Goal: Task Accomplishment & Management: Manage account settings

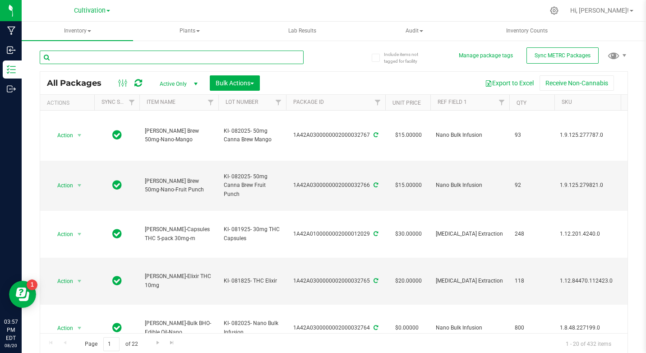
click at [86, 55] on input "text" at bounding box center [172, 58] width 264 height 14
type input "nano bulk"
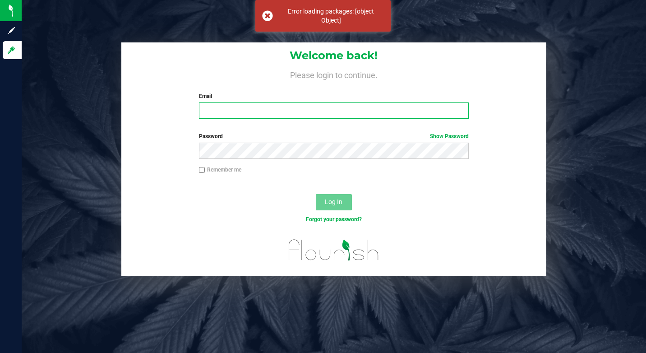
type input "[EMAIL_ADDRESS][DOMAIN_NAME]"
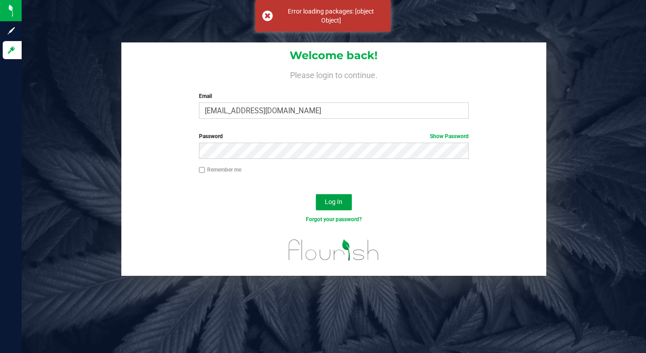
click at [330, 200] on span "Log In" at bounding box center [334, 201] width 18 height 7
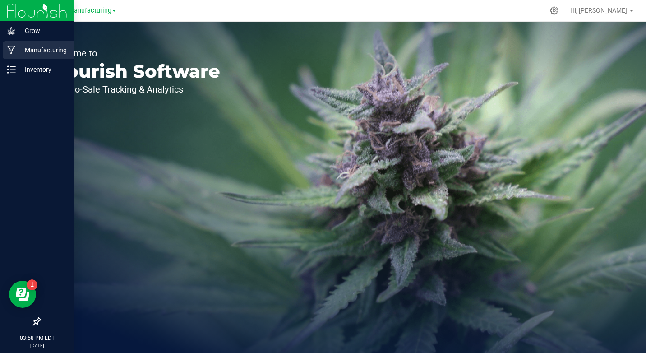
click at [23, 52] on p "Manufacturing" at bounding box center [43, 50] width 54 height 11
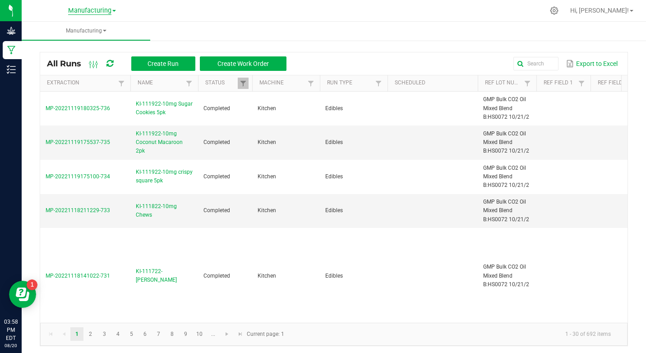
click at [92, 11] on span "Manufacturing" at bounding box center [89, 11] width 43 height 8
click at [60, 32] on link "Cultivation" at bounding box center [92, 32] width 132 height 12
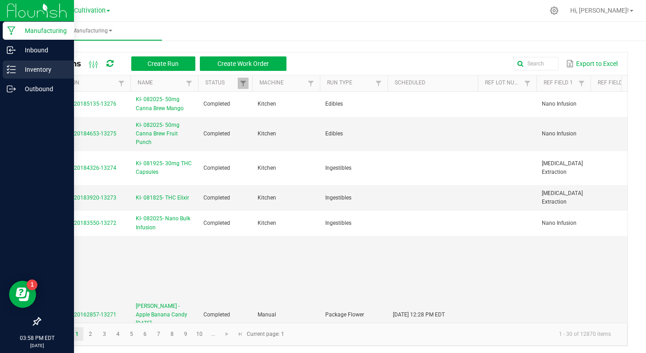
click at [18, 69] on p "Inventory" at bounding box center [43, 69] width 54 height 11
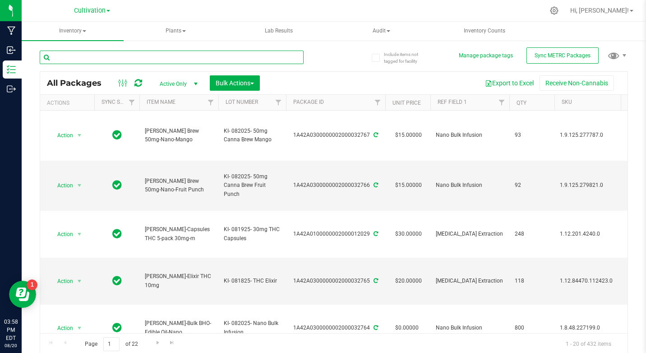
click at [89, 62] on input "text" at bounding box center [172, 58] width 264 height 14
type input "nano bulk"
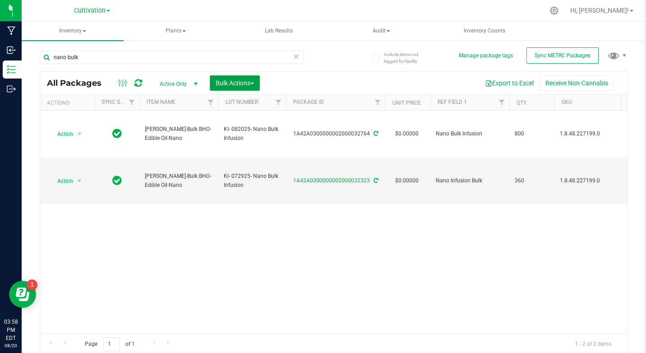
click at [232, 85] on span "Bulk Actions" at bounding box center [235, 82] width 38 height 7
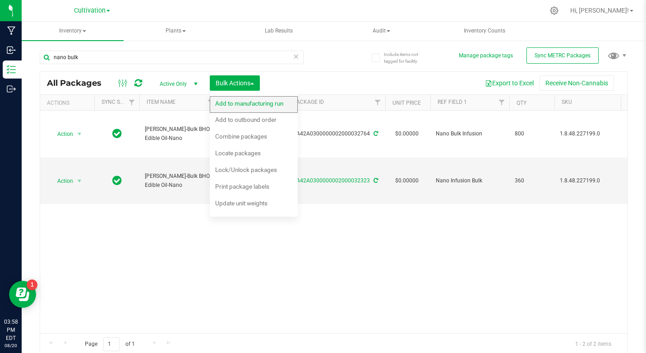
click at [245, 106] on span "Add to manufacturing run" at bounding box center [249, 103] width 68 height 7
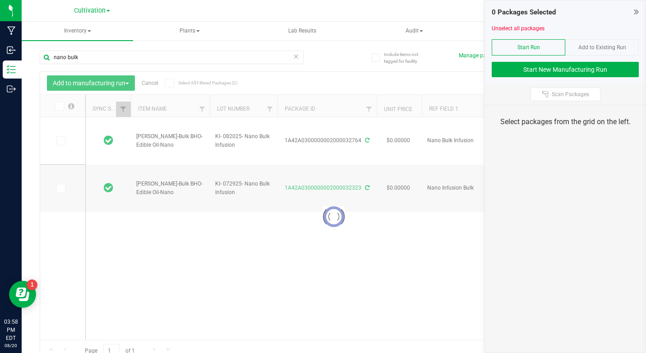
click at [65, 134] on div at bounding box center [333, 217] width 587 height 290
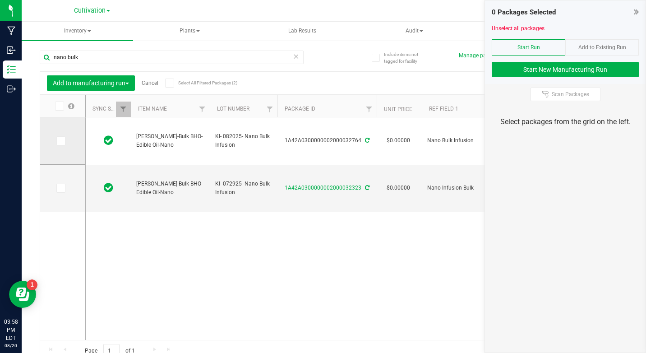
click at [64, 133] on td at bounding box center [62, 140] width 45 height 47
click at [68, 138] on label at bounding box center [62, 140] width 13 height 9
click at [0, 0] on input "checkbox" at bounding box center [0, 0] width 0 height 0
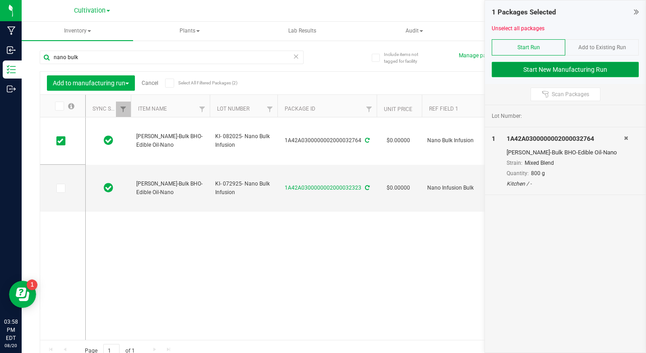
click at [593, 73] on button "Start New Manufacturing Run" at bounding box center [565, 69] width 147 height 15
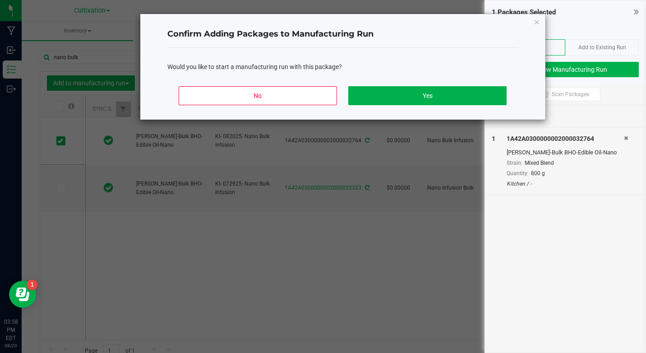
click at [413, 108] on div "No Yes" at bounding box center [342, 99] width 351 height 41
click at [420, 100] on button "Yes" at bounding box center [427, 95] width 158 height 19
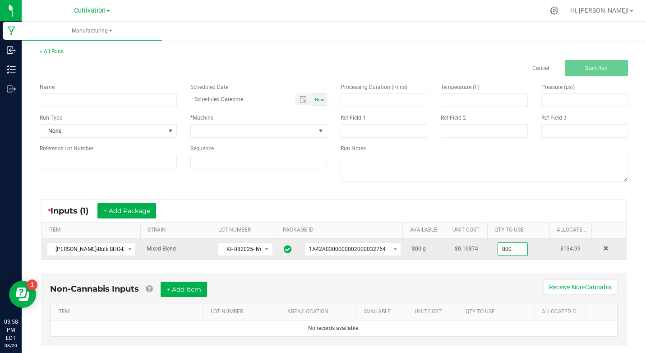
click at [500, 245] on input "800" at bounding box center [512, 249] width 29 height 13
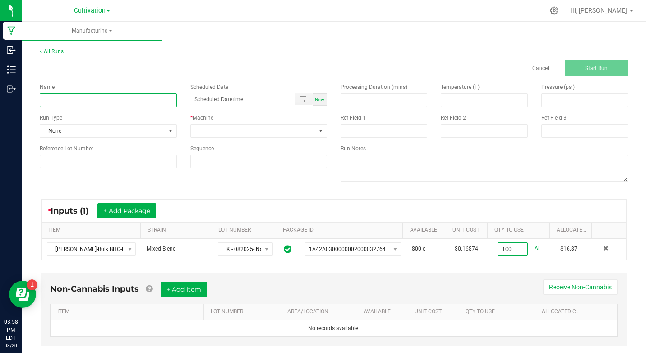
type input "100.0000 g"
click at [107, 101] on input at bounding box center [108, 100] width 137 height 14
click at [107, 105] on input "KI- 082025- 50mg Canna Brew Cran Apple" at bounding box center [108, 100] width 137 height 14
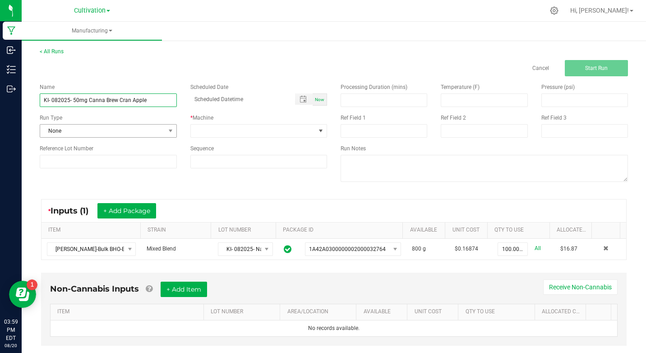
type input "KI- 082025- 50mg Canna Brew Cran Apple"
click at [72, 133] on span "None" at bounding box center [102, 131] width 125 height 13
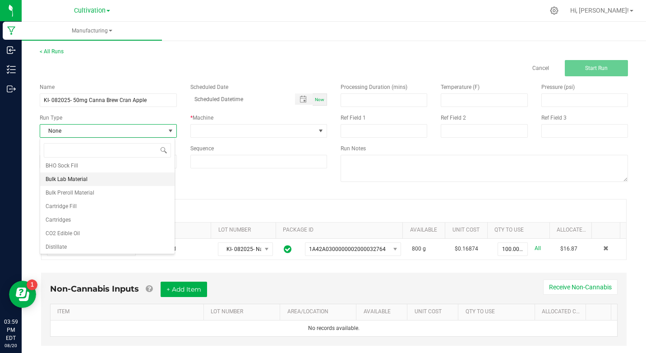
scroll to position [45, 0]
click at [72, 235] on li "Edibles" at bounding box center [107, 232] width 134 height 14
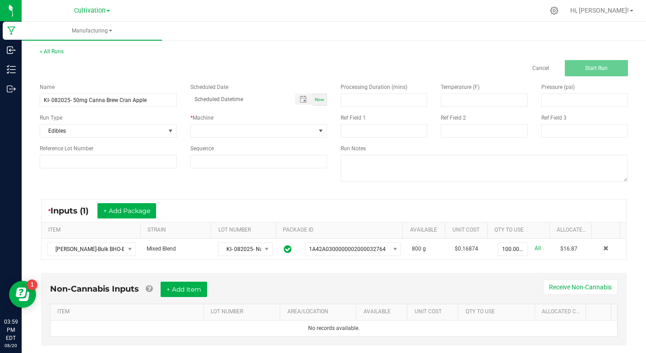
click at [197, 123] on div "* Machine" at bounding box center [259, 126] width 151 height 24
click at [198, 123] on div "* Machine" at bounding box center [259, 126] width 151 height 24
click at [191, 128] on span at bounding box center [253, 131] width 125 height 13
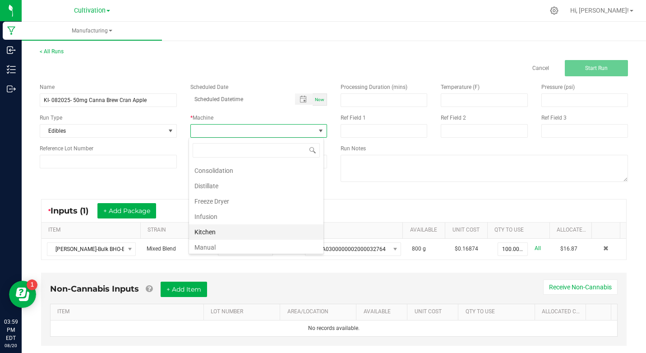
click at [211, 228] on li "Kitchen" at bounding box center [256, 231] width 134 height 15
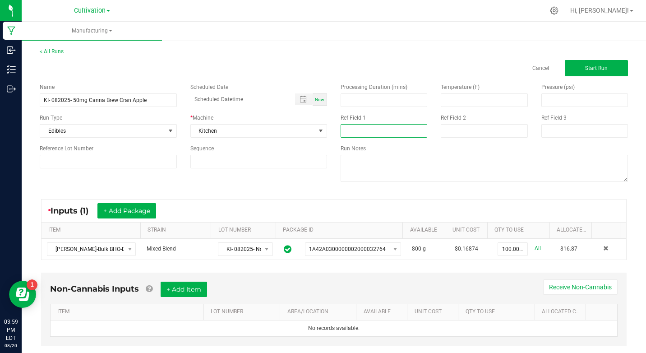
click at [376, 125] on input at bounding box center [384, 131] width 87 height 14
type input "Nano Infusion"
type input "month/day/year hour:minute AM"
click at [585, 68] on span "Start Run" at bounding box center [596, 68] width 23 height 6
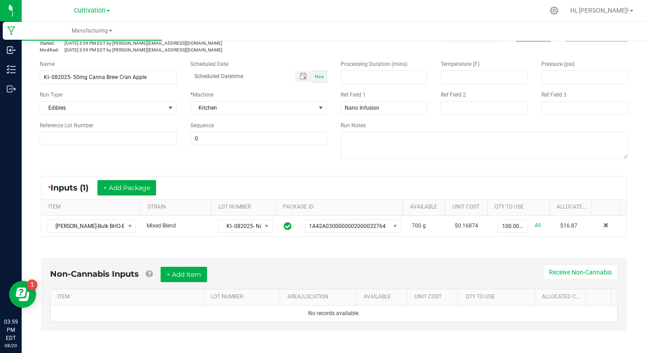
scroll to position [197, 0]
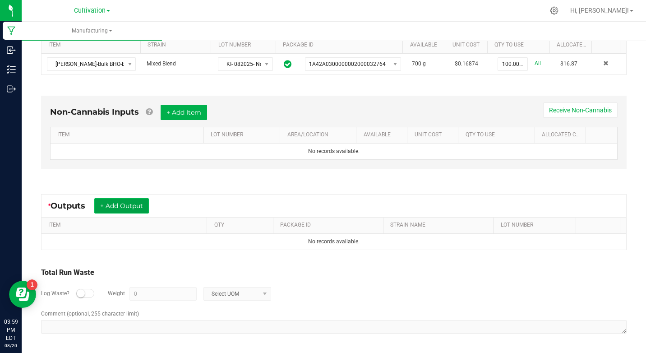
click at [130, 209] on button "+ Add Output" at bounding box center [121, 205] width 55 height 15
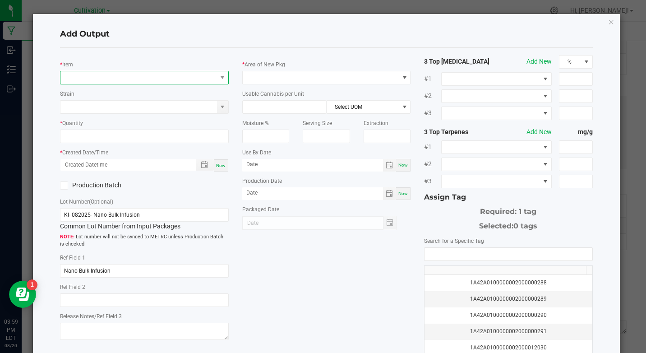
click at [128, 82] on span "NO DATA FOUND" at bounding box center [138, 77] width 156 height 13
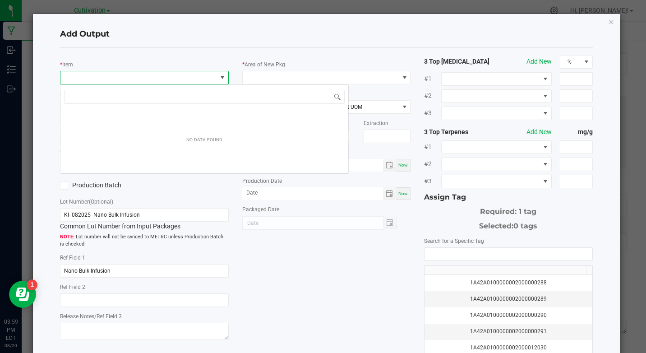
scroll to position [14, 166]
type input "cran apple"
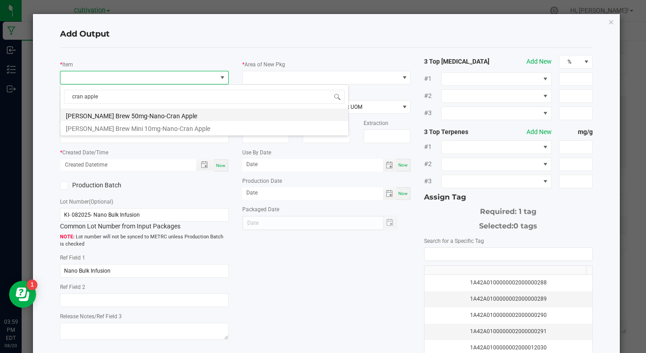
click at [142, 116] on li "[PERSON_NAME] Brew 50mg-Nano-Cran Apple" at bounding box center [204, 114] width 288 height 13
type input "0 ea"
type input "1.6"
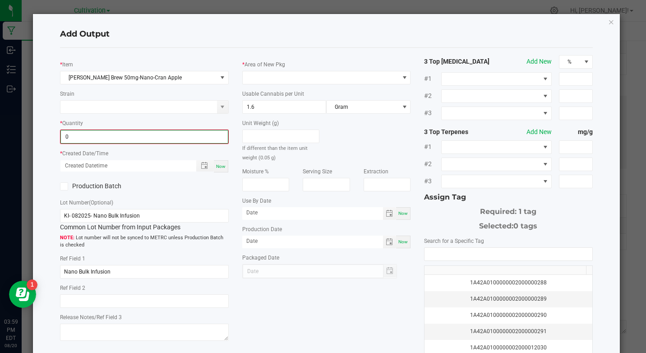
click at [129, 138] on input "0" at bounding box center [144, 136] width 166 height 13
type input "97 ea"
click at [221, 163] on span "Now" at bounding box center [220, 165] width 9 height 5
type input "[DATE] 3:59 PM"
type input "[DATE]"
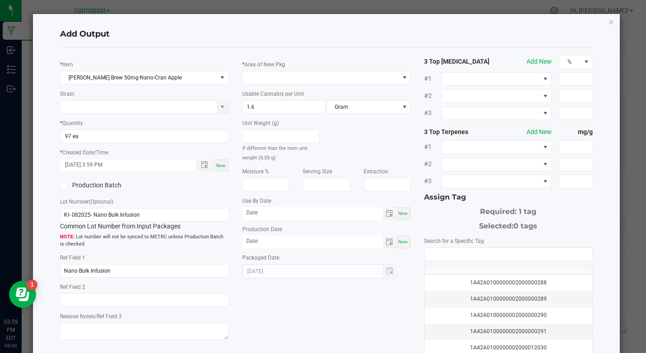
click at [115, 185] on label "Production Batch" at bounding box center [99, 184] width 78 height 9
click at [0, 0] on input "Production Batch" at bounding box center [0, 0] width 0 height 0
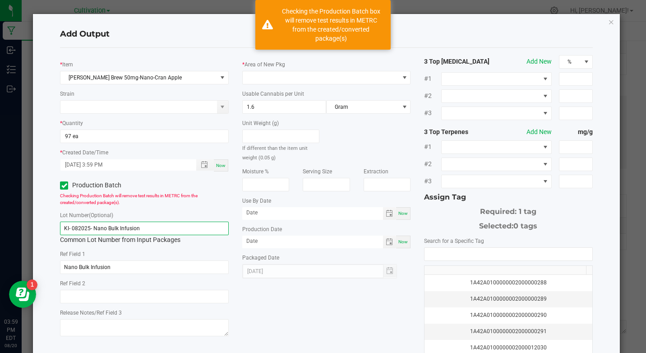
click at [122, 234] on input "KI- 082025- Nano Bulk Infusion" at bounding box center [144, 229] width 168 height 14
click at [123, 234] on input "KI- 082025- Nano Bulk Infusion" at bounding box center [144, 229] width 168 height 14
paste input "50mg Canna Brew Cran Apple"
type input "KI- 082025- 50mg Canna Brew Cran Apple"
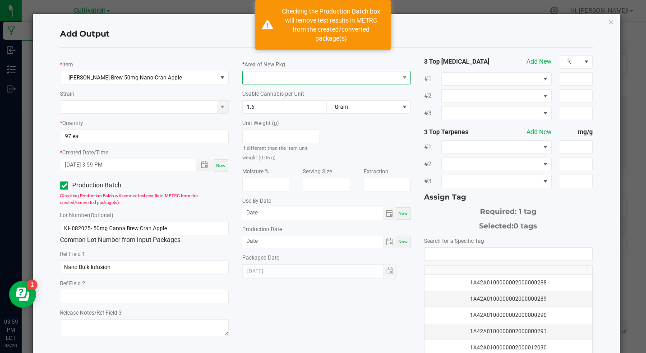
click at [295, 71] on span at bounding box center [321, 77] width 156 height 13
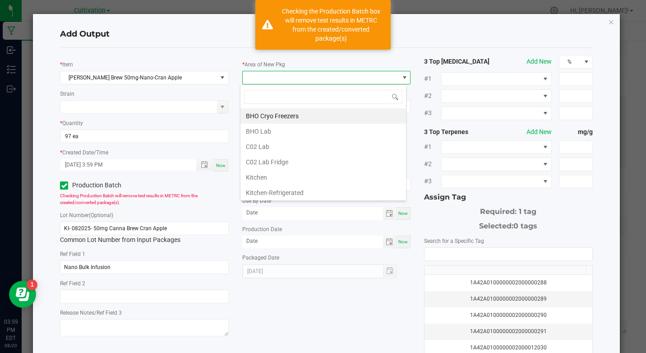
click at [272, 174] on li "Kitchen" at bounding box center [323, 177] width 166 height 15
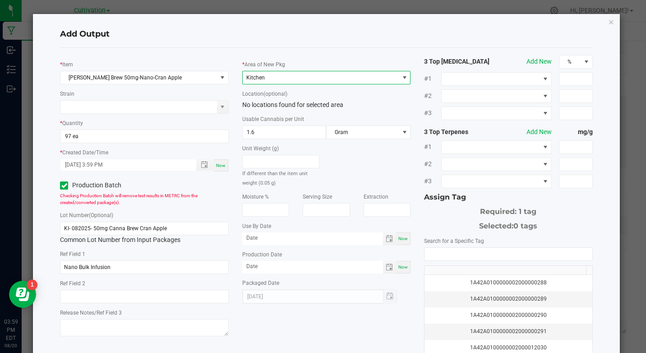
click at [398, 241] on span "Now" at bounding box center [402, 238] width 9 height 5
type input "[DATE]"
click at [398, 265] on span "Now" at bounding box center [402, 266] width 9 height 5
type input "[DATE]"
click at [243, 241] on input "[DATE]" at bounding box center [312, 237] width 141 height 11
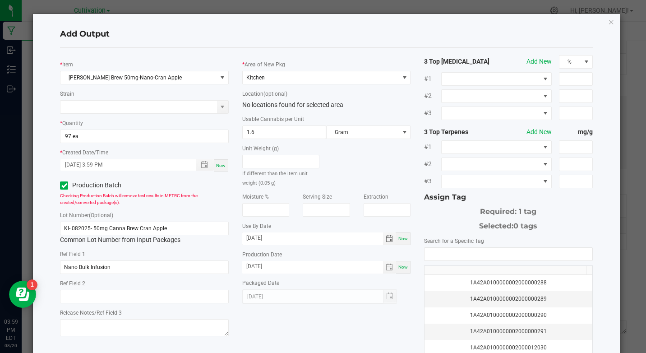
type input "[DATE]"
click at [450, 249] on div "Search for a Specific Tag 1A42A0100000002000000288 1A42A0100000002000000289 1A4…" at bounding box center [508, 307] width 168 height 143
click at [450, 249] on input "NO DATA FOUND" at bounding box center [508, 254] width 167 height 13
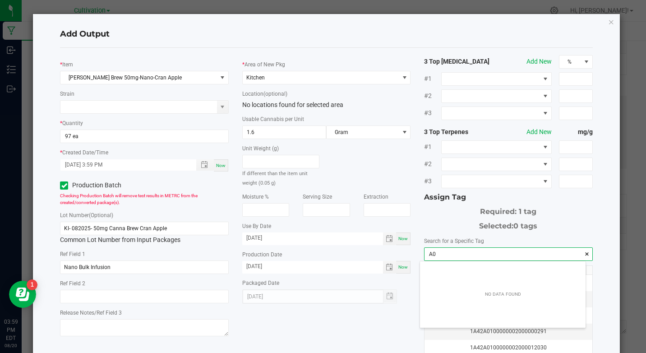
scroll to position [13, 166]
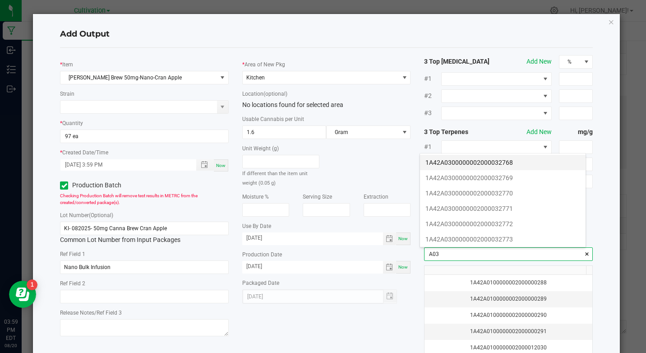
click at [509, 161] on li "1A42A0300000002000032768" at bounding box center [503, 162] width 166 height 15
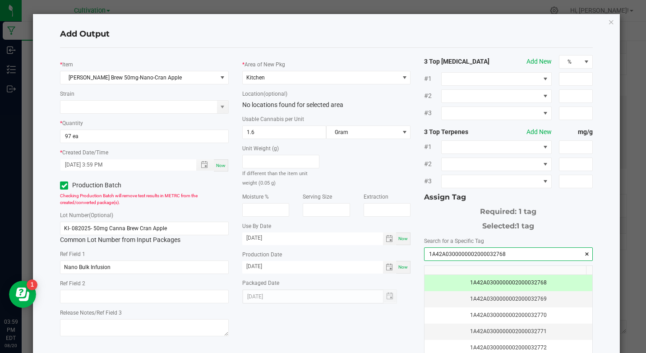
type input "1A42A0300000002000032768"
click at [438, 14] on div "Add Output * Item [PERSON_NAME] Brew 50mg-Nano-Cran Apple Strain * Quantity 97 …" at bounding box center [326, 215] width 586 height 403
click at [435, 23] on div "Add Output" at bounding box center [326, 34] width 532 height 27
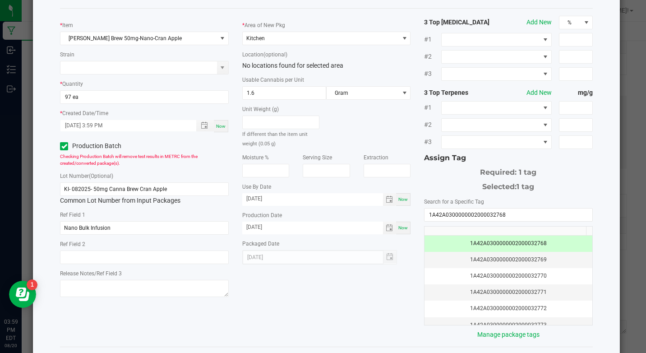
scroll to position [78, 0]
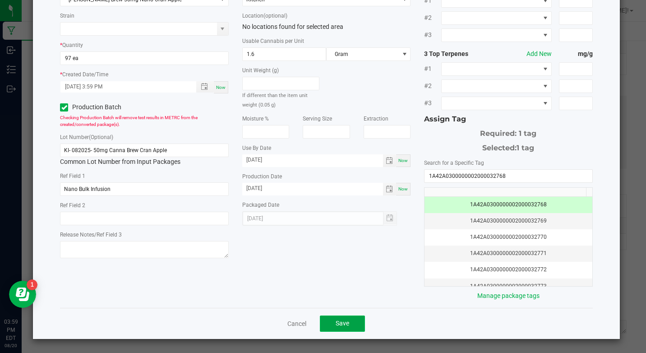
click at [342, 326] on span "Save" at bounding box center [343, 322] width 14 height 7
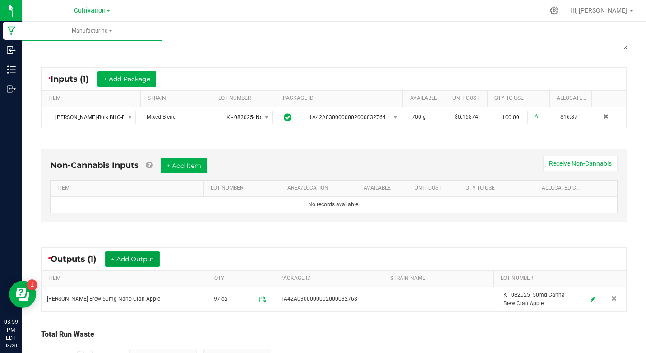
scroll to position [0, 0]
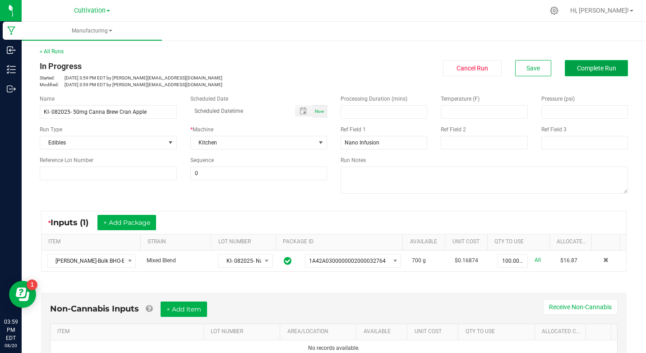
click at [565, 69] on button "Complete Run" at bounding box center [596, 68] width 63 height 16
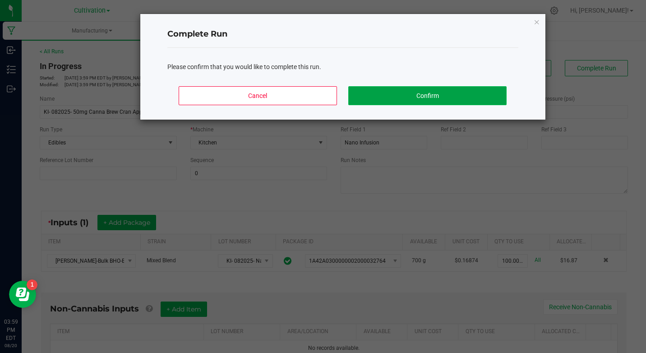
click at [491, 89] on button "Confirm" at bounding box center [427, 95] width 158 height 19
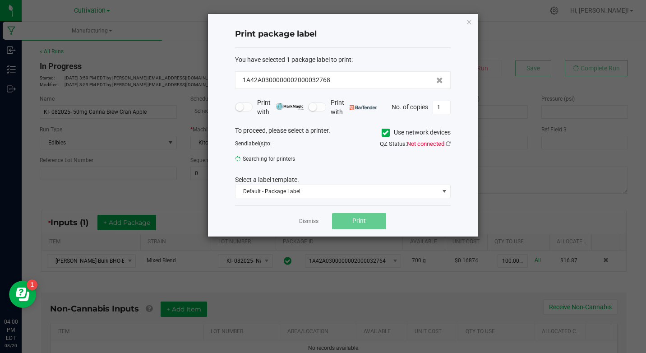
click at [475, 28] on div "Print package label You have selected 1 package label to print : 1A42A030000000…" at bounding box center [343, 125] width 270 height 222
click at [471, 21] on icon "button" at bounding box center [469, 21] width 6 height 11
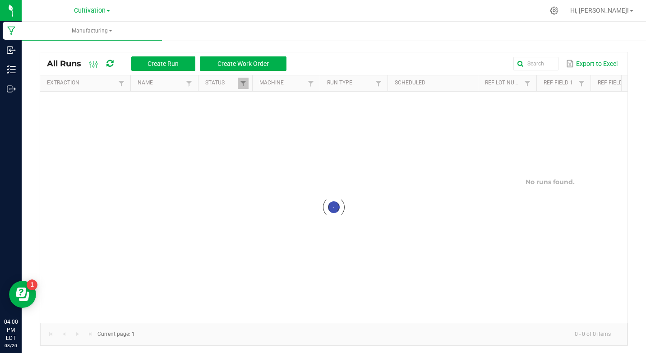
click at [414, 27] on ul "Manufacturing" at bounding box center [345, 31] width 646 height 19
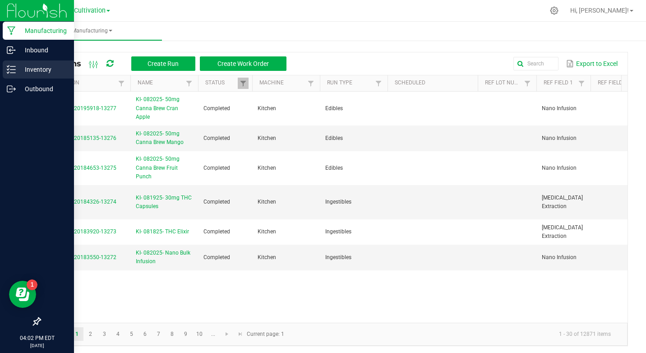
click at [1, 74] on link "Inventory" at bounding box center [37, 69] width 74 height 19
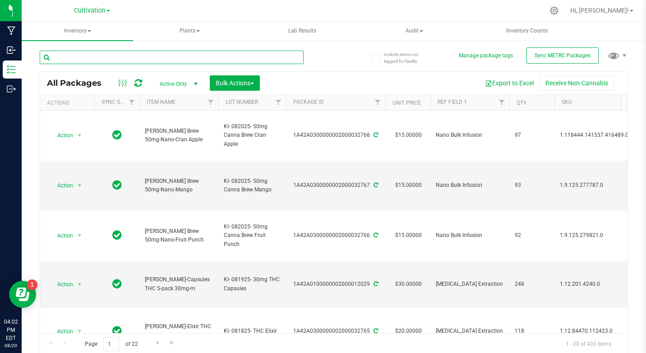
click at [108, 56] on input "text" at bounding box center [172, 58] width 264 height 14
type input "nano bulk"
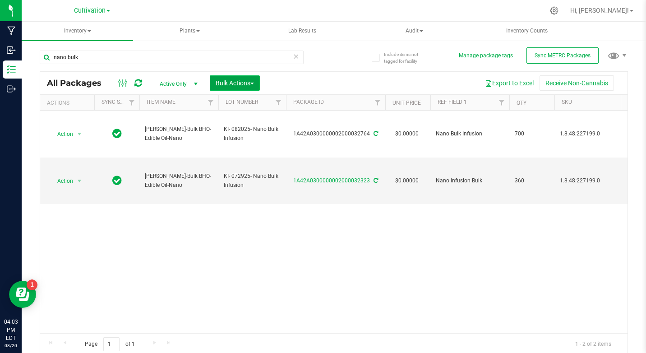
click at [231, 87] on button "Bulk Actions" at bounding box center [235, 82] width 50 height 15
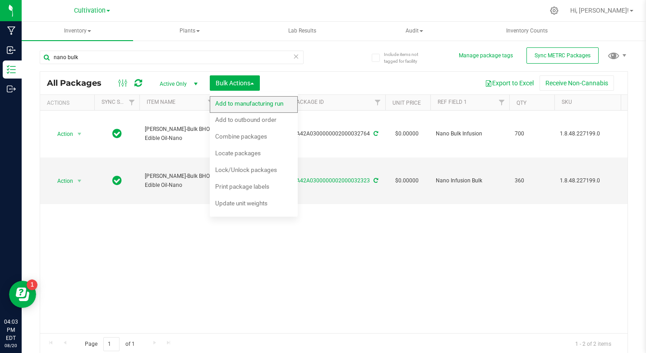
click at [221, 103] on span "Add to manufacturing run" at bounding box center [249, 103] width 68 height 7
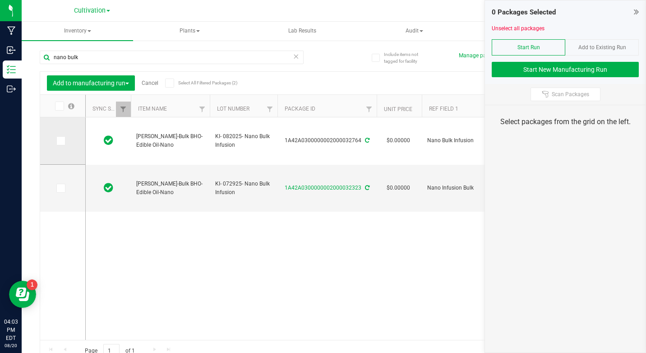
click at [61, 141] on icon at bounding box center [60, 141] width 6 height 0
click at [0, 0] on input "checkbox" at bounding box center [0, 0] width 0 height 0
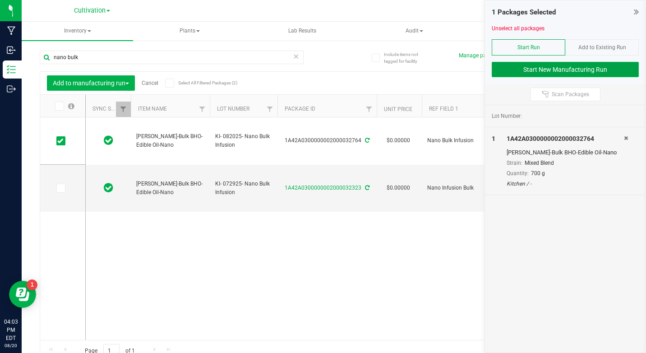
click at [529, 65] on button "Start New Manufacturing Run" at bounding box center [565, 69] width 147 height 15
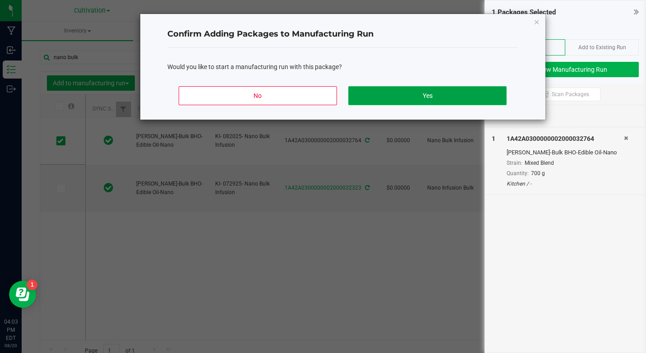
click at [469, 91] on button "Yes" at bounding box center [427, 95] width 158 height 19
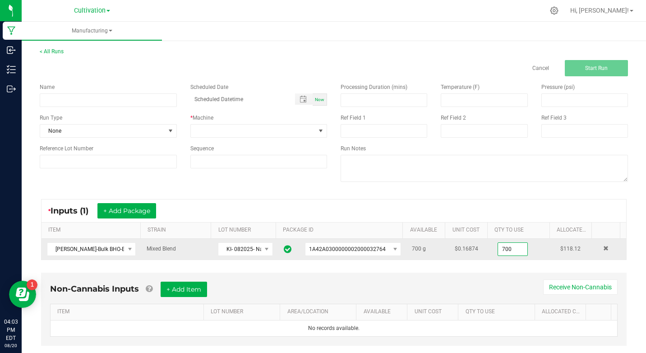
click at [507, 252] on input "700" at bounding box center [512, 249] width 29 height 13
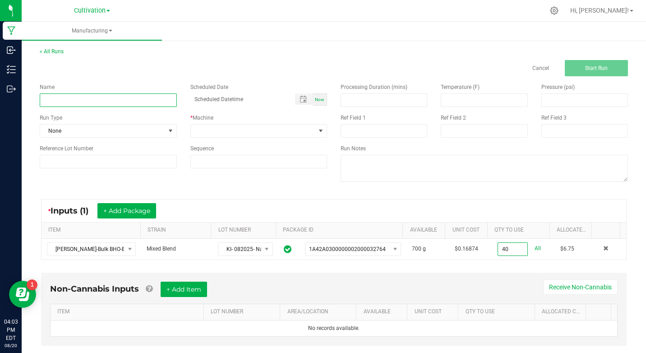
type input "40.0000 g"
click at [106, 106] on input at bounding box center [108, 100] width 137 height 14
click at [111, 100] on input "KI- 082025- 10mg [PERSON_NAME] Shooters" at bounding box center [108, 100] width 137 height 14
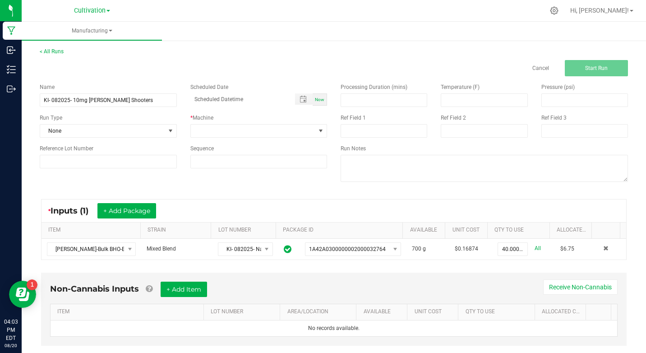
drag, startPoint x: 111, startPoint y: 100, endPoint x: 141, endPoint y: 92, distance: 30.2
click at [141, 92] on div "Name KI- 082025- 10mg [PERSON_NAME] Shooters" at bounding box center [108, 95] width 151 height 24
click at [139, 108] on div "Name KI- 082025- 10mg [PERSON_NAME] Shooters Scheduled Date Now Run Type None *…" at bounding box center [183, 125] width 301 height 99
click at [141, 102] on input "KI- 082025- 10mg [PERSON_NAME] Shooters" at bounding box center [108, 100] width 137 height 14
type input "KI- 082025- 10mg [PERSON_NAME] Shooters 2pack"
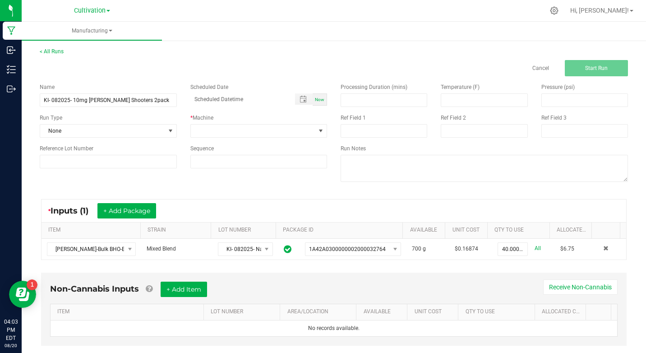
click at [128, 76] on div "Name KI- 082025- 10mg [PERSON_NAME] Shooters 2pack Scheduled Date Now Run Type …" at bounding box center [183, 125] width 301 height 99
click at [124, 102] on input "KI- 082025- 10mg [PERSON_NAME] Shooters 2pack" at bounding box center [108, 100] width 137 height 14
click at [87, 131] on span "None" at bounding box center [102, 131] width 125 height 13
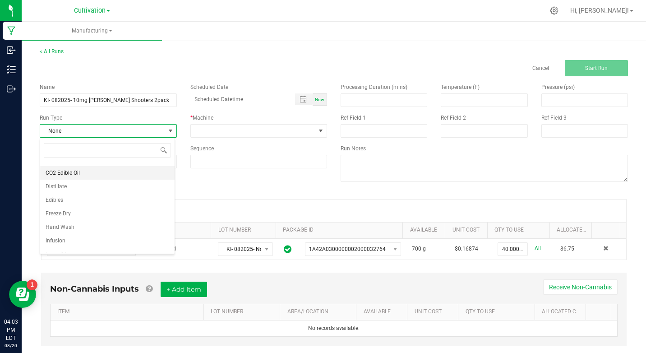
scroll to position [90, 0]
click at [64, 190] on li "Edibles" at bounding box center [107, 187] width 134 height 14
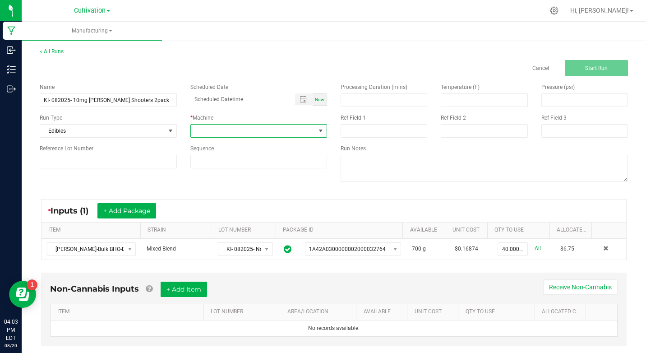
click at [222, 125] on span at bounding box center [253, 131] width 125 height 13
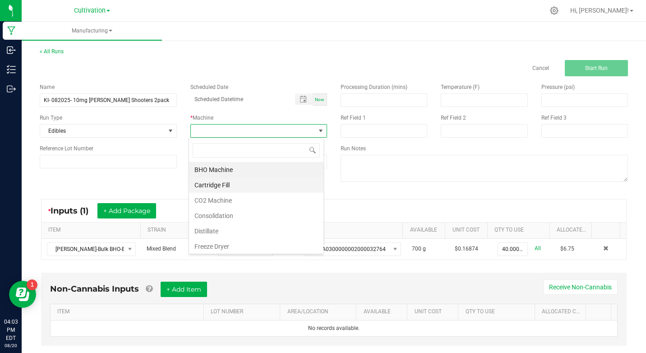
scroll to position [45, 0]
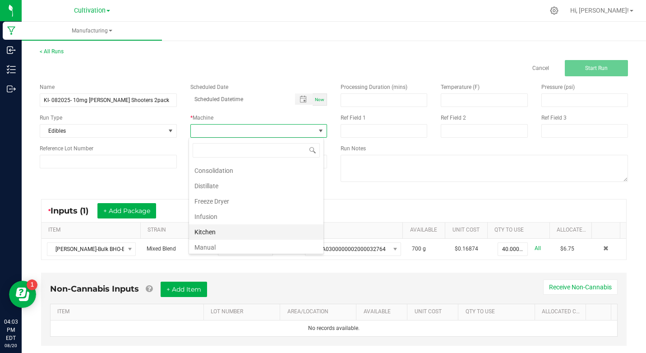
click at [205, 233] on li "Kitchen" at bounding box center [256, 231] width 134 height 15
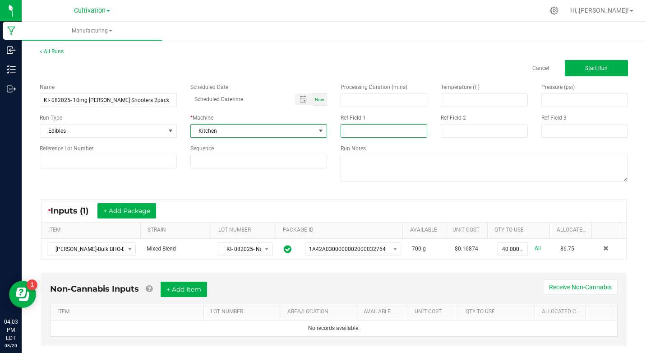
click at [362, 134] on input at bounding box center [384, 131] width 87 height 14
type input "Nano Infusion"
type input "month/day/year hour:minute AM"
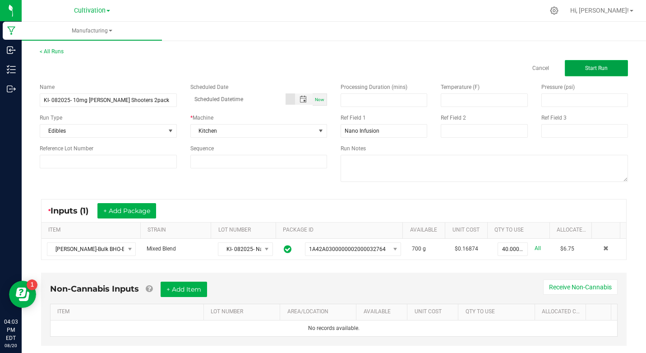
click at [617, 63] on button "Start Run" at bounding box center [596, 68] width 63 height 16
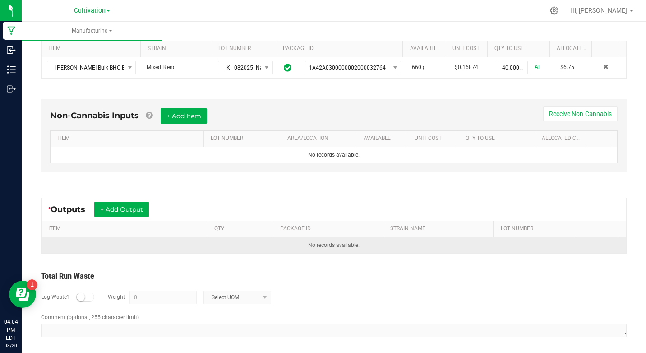
scroll to position [197, 0]
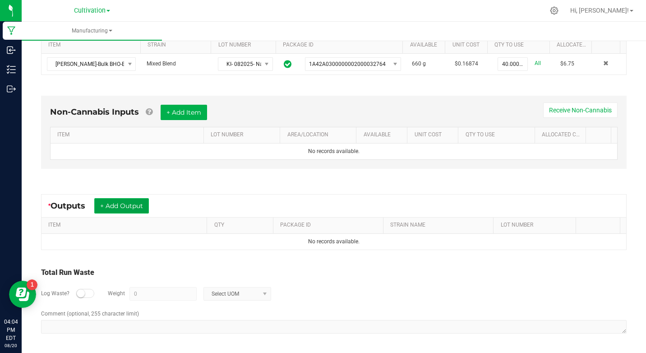
click at [108, 201] on button "+ Add Output" at bounding box center [121, 205] width 55 height 15
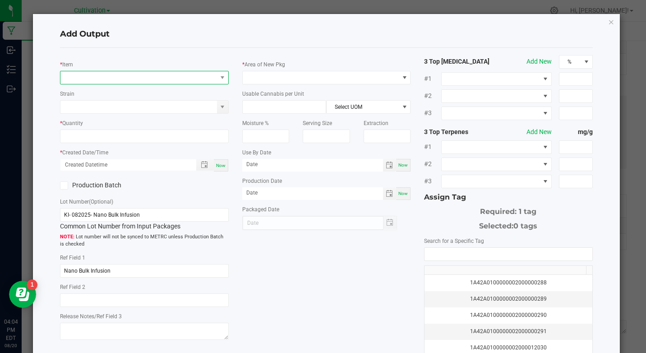
click at [126, 72] on span "NO DATA FOUND" at bounding box center [138, 77] width 156 height 13
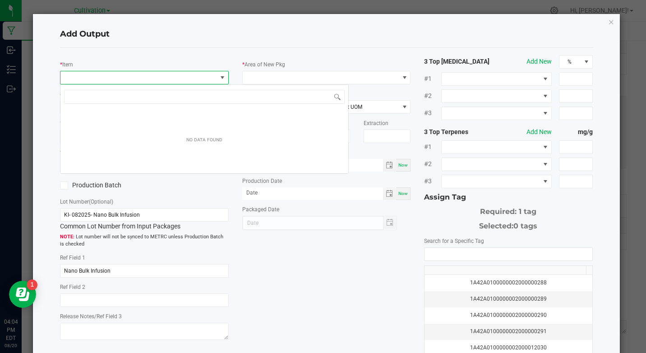
scroll to position [14, 166]
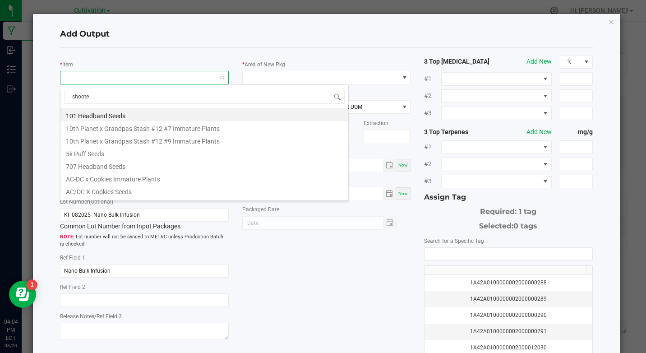
type input "shooter"
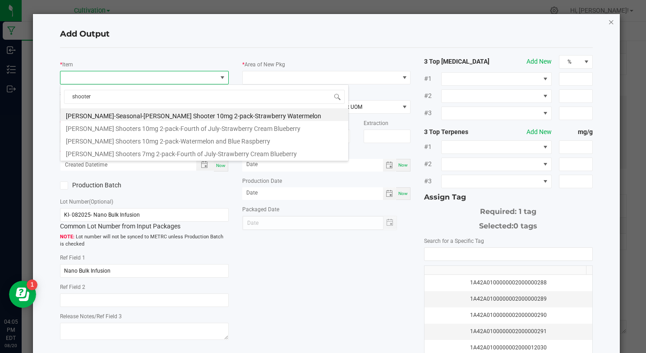
click at [608, 22] on icon "button" at bounding box center [611, 21] width 6 height 11
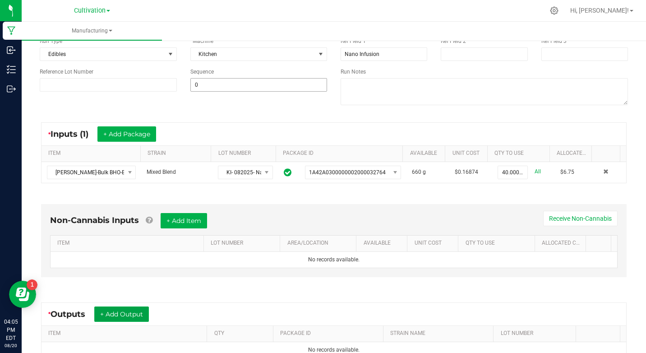
scroll to position [0, 0]
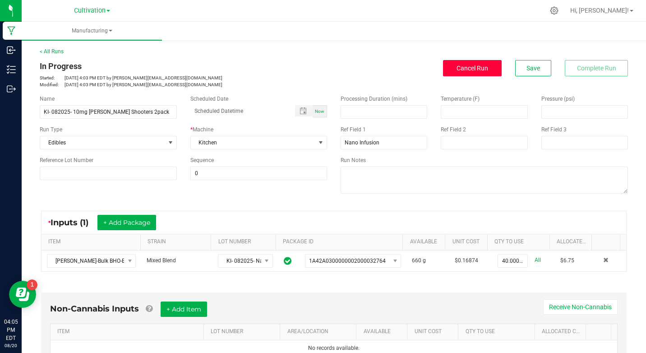
click at [458, 70] on span "Cancel Run" at bounding box center [473, 68] width 32 height 7
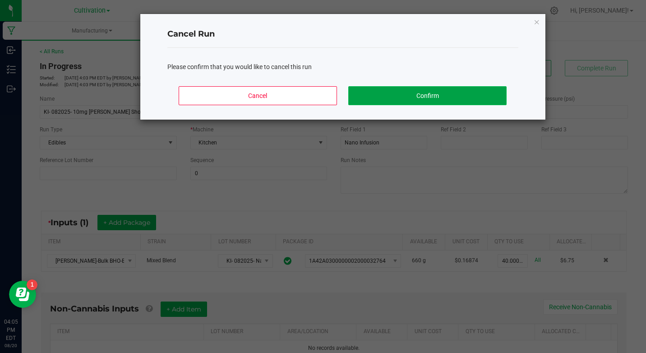
click at [365, 98] on button "Confirm" at bounding box center [427, 95] width 158 height 19
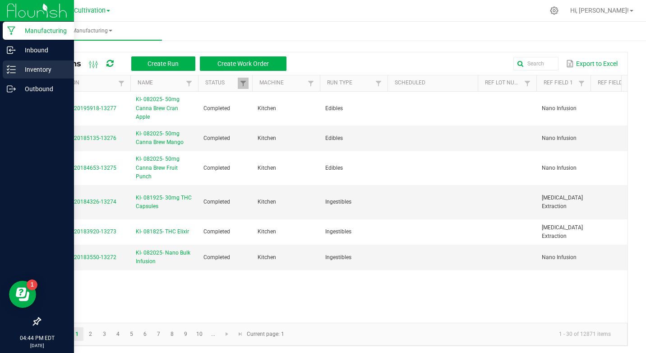
click at [0, 69] on link "Inventory" at bounding box center [37, 69] width 74 height 19
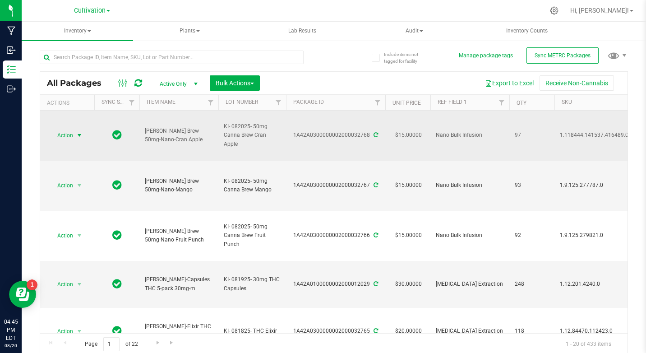
click at [69, 137] on span "Action" at bounding box center [61, 135] width 24 height 13
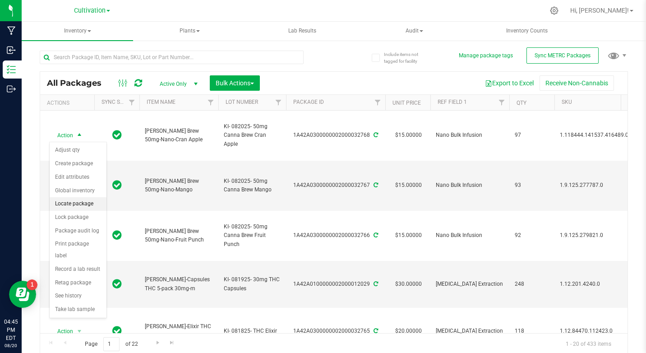
click at [81, 205] on li "Locate package" at bounding box center [78, 204] width 57 height 14
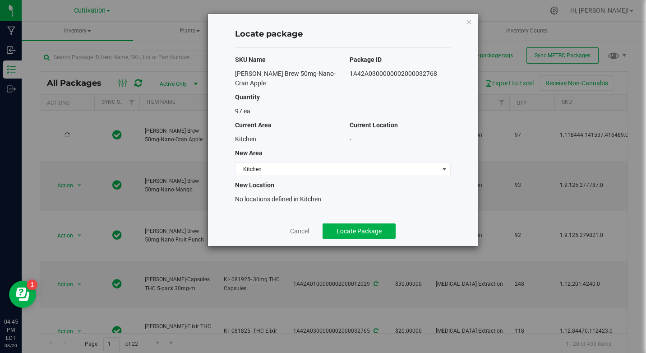
drag, startPoint x: 231, startPoint y: 73, endPoint x: 444, endPoint y: 86, distance: 213.3
click at [444, 86] on div "[PERSON_NAME] Brew 50mg-Nano-Cran Apple 1A42A0300000002000032768" at bounding box center [342, 78] width 229 height 19
drag, startPoint x: 444, startPoint y: 86, endPoint x: 405, endPoint y: 71, distance: 42.0
copy div "[PERSON_NAME] Brew 50mg-Nano-Cran Apple 1A42A0300000002000032768"
click at [247, 168] on span "Kitchen" at bounding box center [336, 169] width 203 height 13
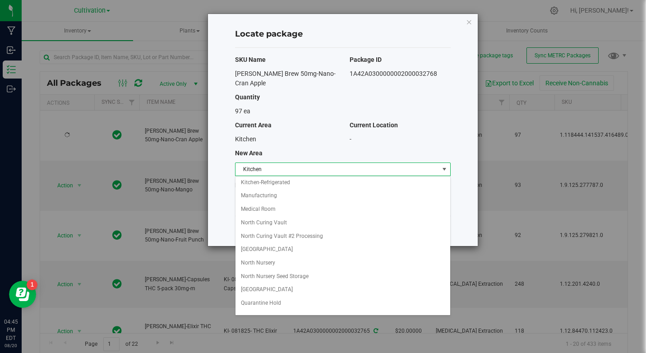
scroll to position [90, 0]
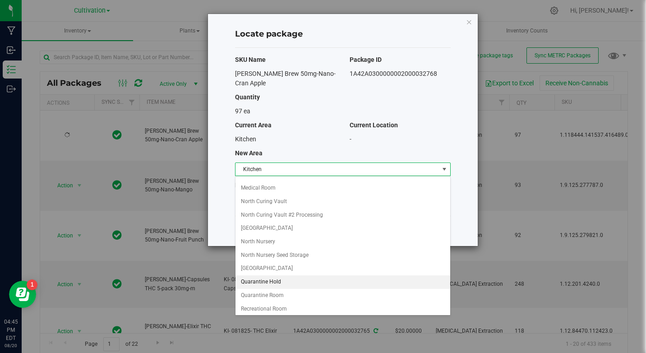
drag, startPoint x: 272, startPoint y: 285, endPoint x: 278, endPoint y: 281, distance: 6.5
click at [272, 284] on li "Quarantine Hold" at bounding box center [342, 282] width 215 height 14
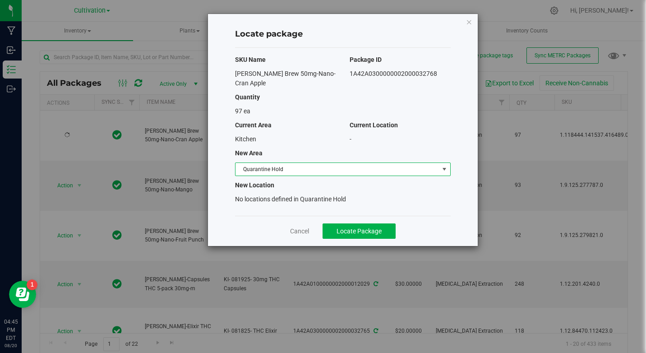
click at [286, 166] on span "Quarantine Hold" at bounding box center [336, 169] width 203 height 13
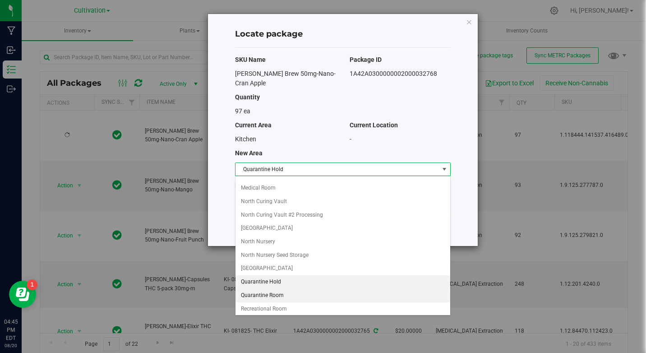
click at [272, 300] on li "Quarantine Room" at bounding box center [342, 296] width 215 height 14
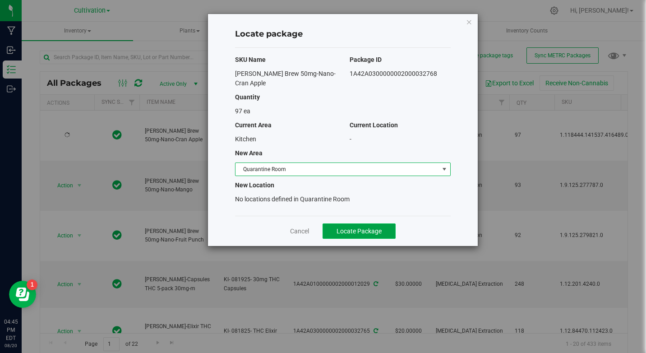
click at [349, 225] on button "Locate Package" at bounding box center [359, 230] width 73 height 15
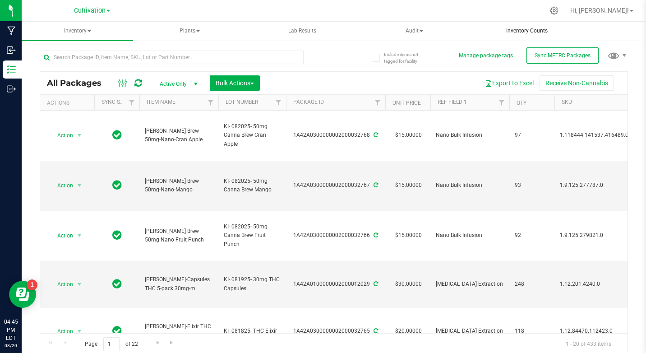
click at [560, 26] on uib-tab-heading "Inventory Counts" at bounding box center [526, 31] width 111 height 18
click at [55, 185] on span "Action" at bounding box center [61, 185] width 24 height 13
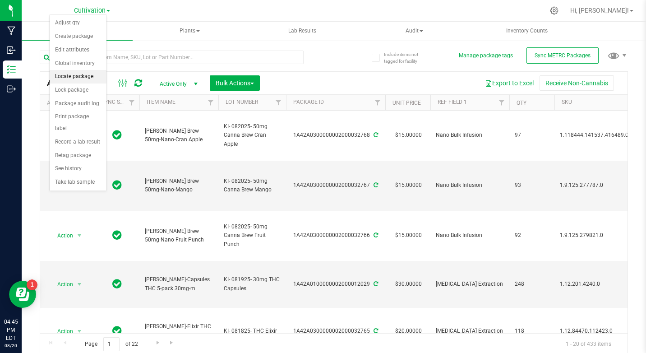
click at [84, 78] on li "Locate package" at bounding box center [78, 77] width 57 height 14
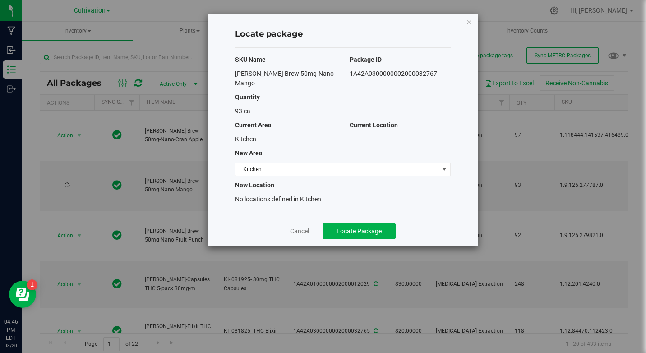
drag, startPoint x: 226, startPoint y: 73, endPoint x: 440, endPoint y: 70, distance: 213.8
click at [440, 70] on div "Locate package SKU Name Package ID [PERSON_NAME] Brew 50mg-Nano-Mango 1A42A0300…" at bounding box center [343, 130] width 270 height 232
drag, startPoint x: 438, startPoint y: 72, endPoint x: 418, endPoint y: 77, distance: 20.5
copy div "[PERSON_NAME] Brew 50mg-Nano-Mango 1A42A0300000002000032767"
click at [304, 155] on div "New Area" at bounding box center [342, 152] width 229 height 9
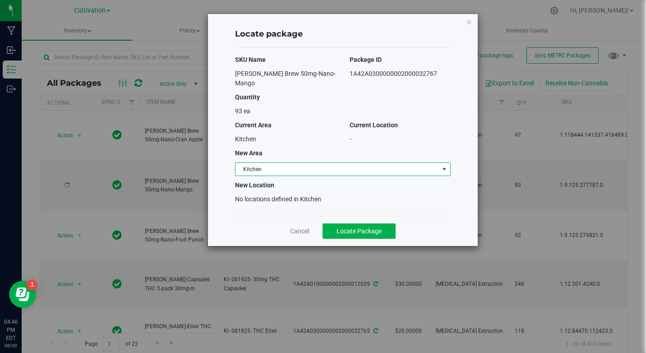
click at [305, 166] on span "Kitchen" at bounding box center [336, 169] width 203 height 13
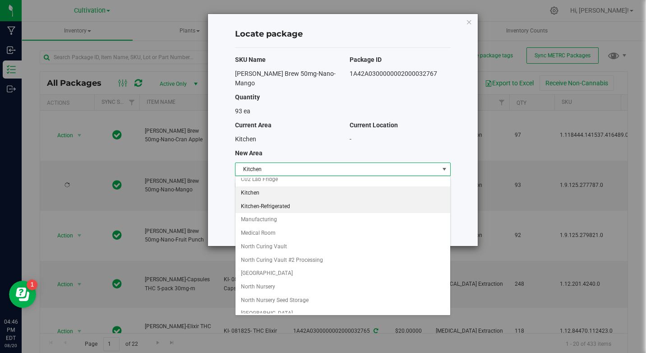
scroll to position [90, 0]
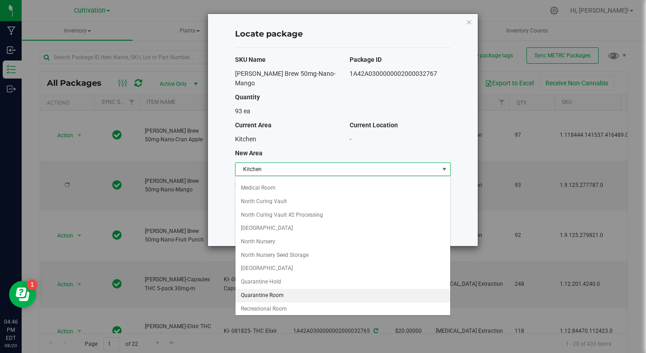
click at [282, 297] on li "Quarantine Room" at bounding box center [342, 296] width 215 height 14
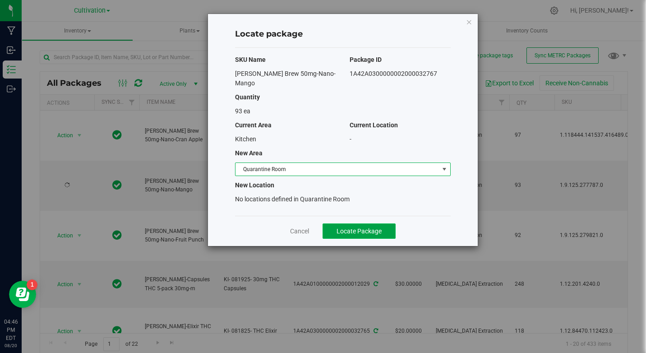
click at [370, 231] on span "Locate Package" at bounding box center [359, 230] width 45 height 7
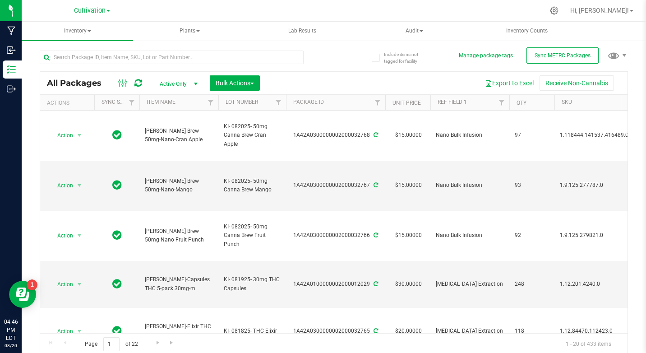
click at [626, 82] on div "Include items not tagged for facility Manage package tags Sync METRC Packages A…" at bounding box center [334, 177] width 624 height 275
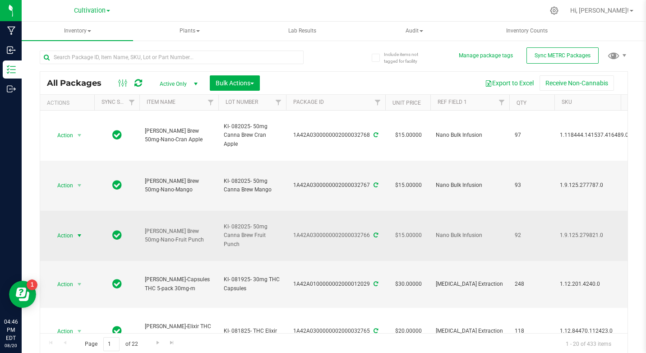
click at [69, 234] on span "Action" at bounding box center [61, 235] width 24 height 13
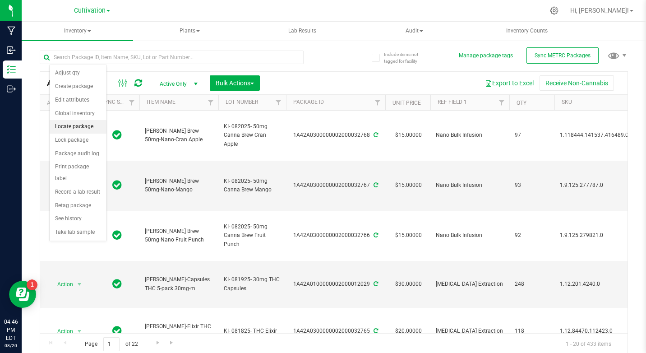
click at [65, 124] on li "Locate package" at bounding box center [78, 127] width 57 height 14
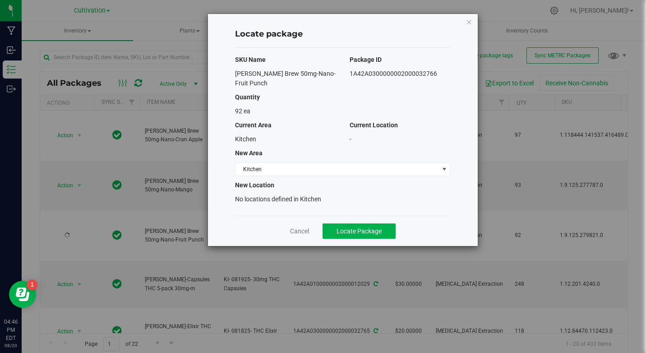
drag, startPoint x: 231, startPoint y: 78, endPoint x: 438, endPoint y: 72, distance: 207.6
click at [438, 72] on div "[PERSON_NAME] Brew 50mg-Nano-Fruit Punch 1A42A0300000002000032766" at bounding box center [342, 78] width 229 height 19
drag, startPoint x: 438, startPoint y: 72, endPoint x: 418, endPoint y: 78, distance: 21.6
copy div "[PERSON_NAME] Brew 50mg-Nano-Fruit Punch 1A42A0300000002000032766"
click at [262, 163] on span "Kitchen" at bounding box center [336, 169] width 203 height 13
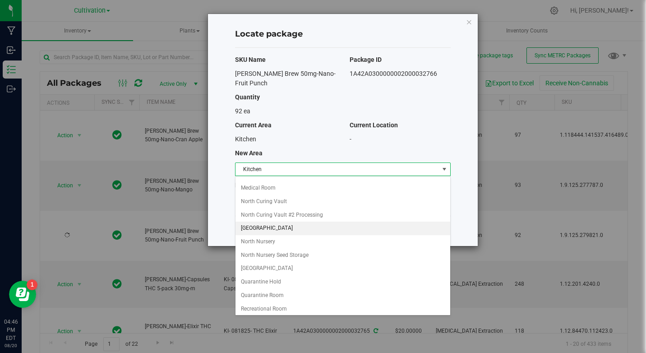
scroll to position [135, 0]
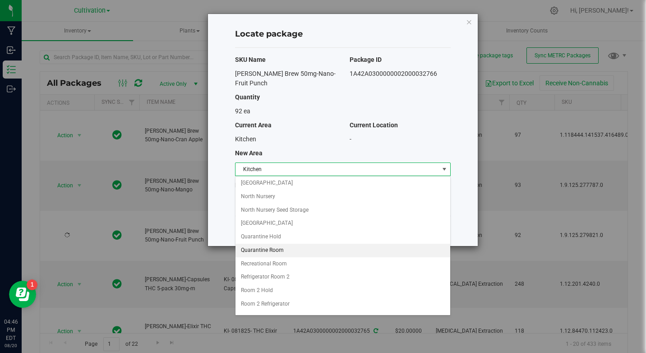
click at [274, 246] on li "Quarantine Room" at bounding box center [342, 251] width 215 height 14
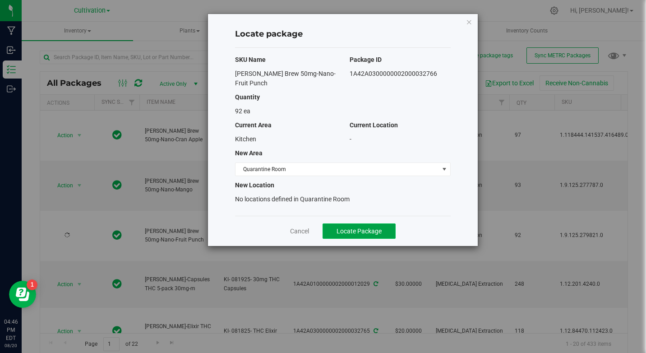
click at [350, 231] on span "Locate Package" at bounding box center [359, 230] width 45 height 7
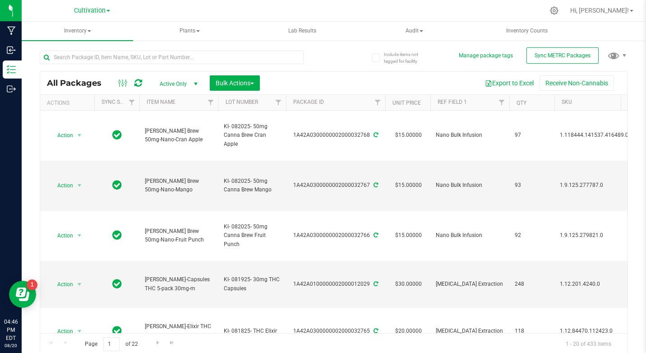
click at [628, 84] on div "Include items not tagged for facility Manage package tags Sync METRC Packages A…" at bounding box center [334, 177] width 624 height 275
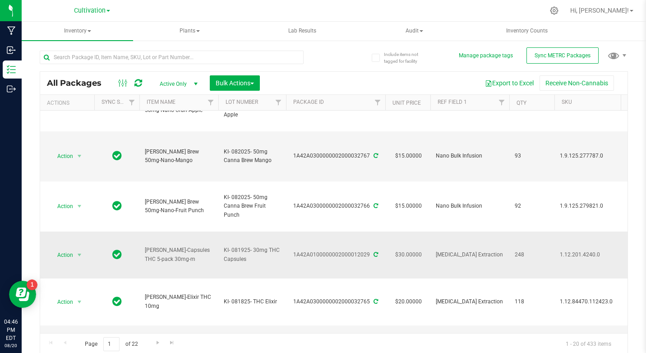
scroll to position [45, 0]
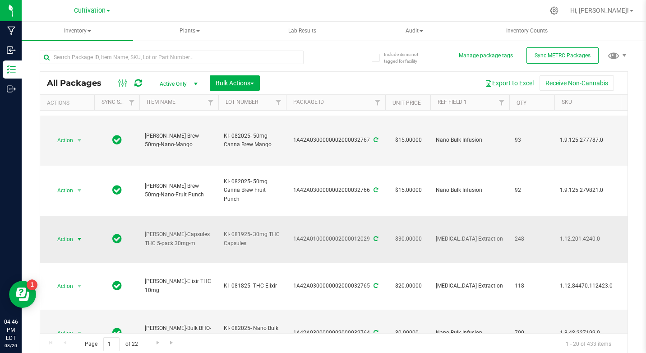
click at [74, 237] on span "select" at bounding box center [79, 239] width 11 height 13
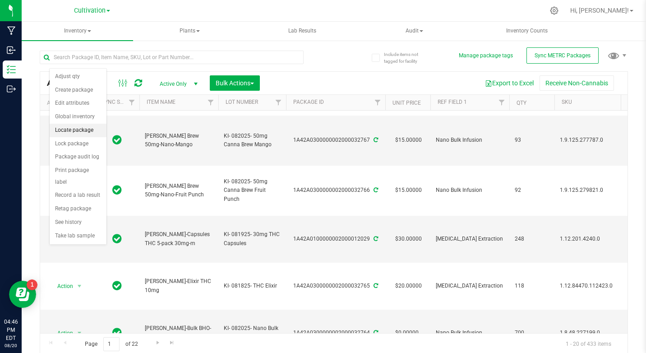
click at [65, 131] on li "Locate package" at bounding box center [78, 131] width 57 height 14
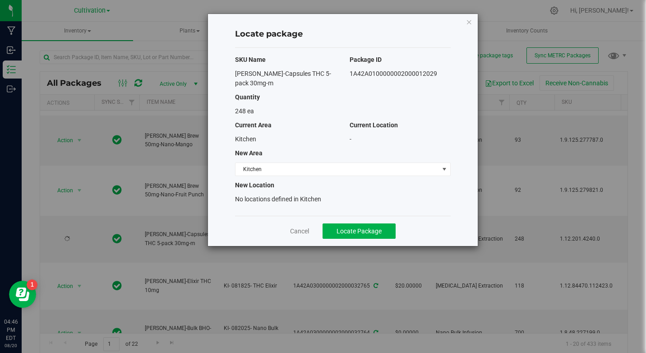
drag, startPoint x: 231, startPoint y: 70, endPoint x: 453, endPoint y: 75, distance: 222.5
click at [453, 75] on div "[PERSON_NAME]-Capsules THC 5-pack 30mg-m 1A42A0100000002000012029" at bounding box center [342, 78] width 229 height 19
drag, startPoint x: 453, startPoint y: 75, endPoint x: 411, endPoint y: 74, distance: 42.0
copy div "[PERSON_NAME]-Capsules THC 5-pack 30mg-m 1A42A0100000002000012029"
click at [259, 166] on span "Kitchen" at bounding box center [336, 169] width 203 height 13
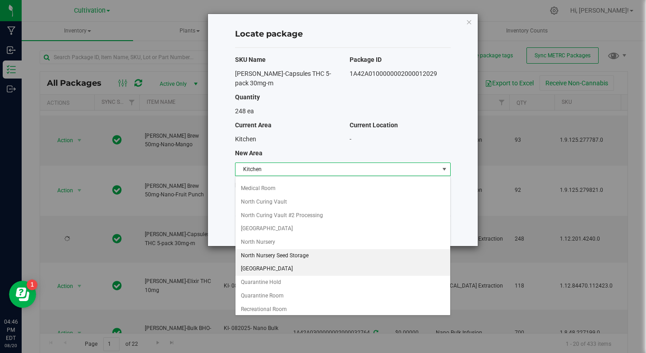
scroll to position [90, 0]
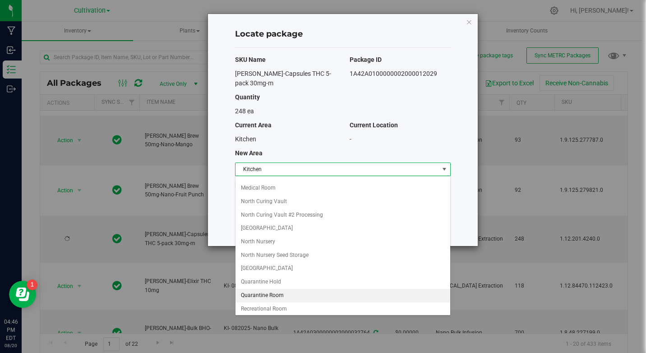
click at [267, 300] on li "Quarantine Room" at bounding box center [342, 296] width 215 height 14
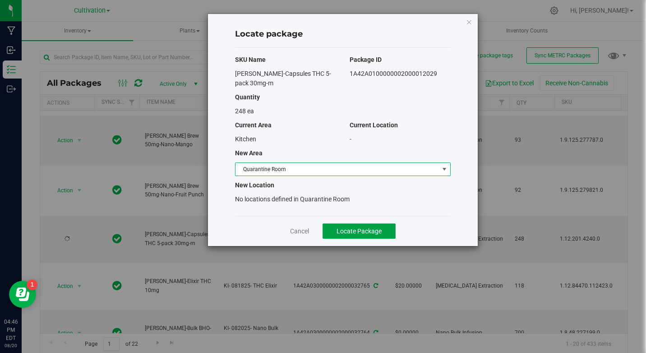
click at [356, 226] on button "Locate Package" at bounding box center [359, 230] width 73 height 15
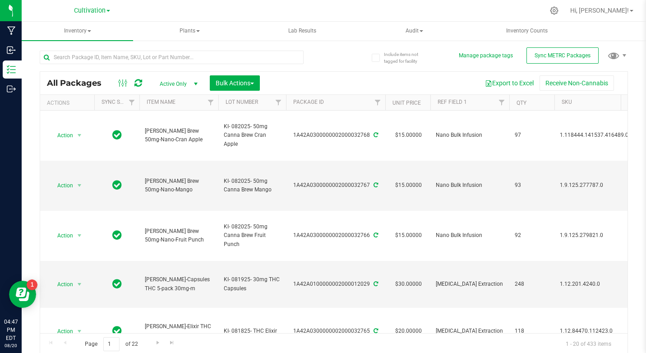
click at [619, 68] on div "All Packages Active Only Active Only Lab Samples Locked All External Internal B…" at bounding box center [334, 198] width 588 height 313
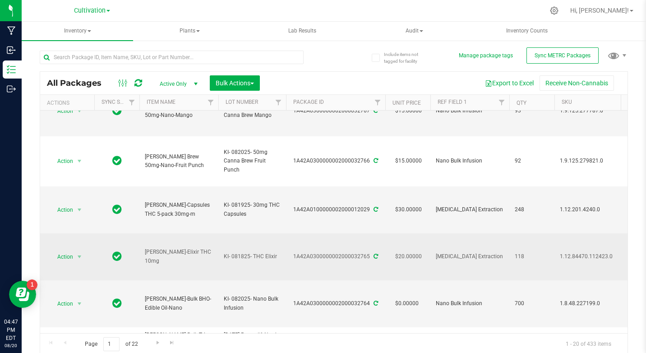
scroll to position [90, 0]
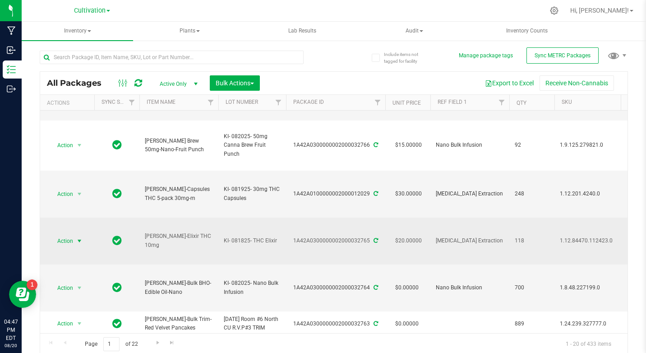
click at [60, 236] on span "Action" at bounding box center [61, 241] width 24 height 13
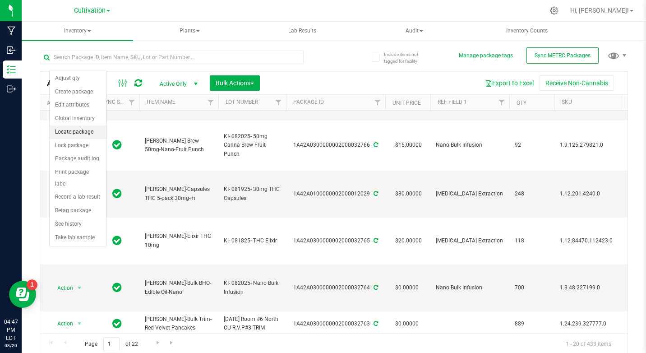
click at [73, 134] on li "Locate package" at bounding box center [78, 132] width 57 height 14
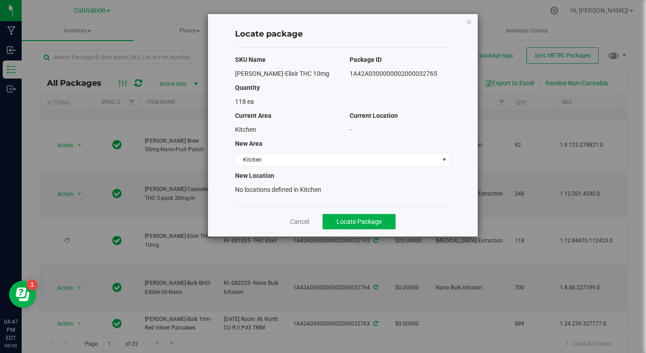
drag, startPoint x: 231, startPoint y: 76, endPoint x: 440, endPoint y: 73, distance: 208.9
click at [440, 73] on div "[PERSON_NAME]-Elixir THC 10mg 1A42A0300000002000032765" at bounding box center [342, 73] width 229 height 9
drag, startPoint x: 440, startPoint y: 73, endPoint x: 426, endPoint y: 75, distance: 13.7
copy div "[PERSON_NAME]-Elixir THC 10mg 1A42A0300000002000032765"
click at [271, 163] on span "Kitchen" at bounding box center [336, 159] width 203 height 13
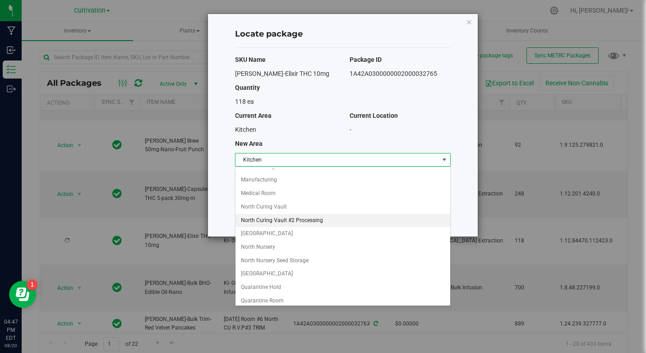
scroll to position [90, 0]
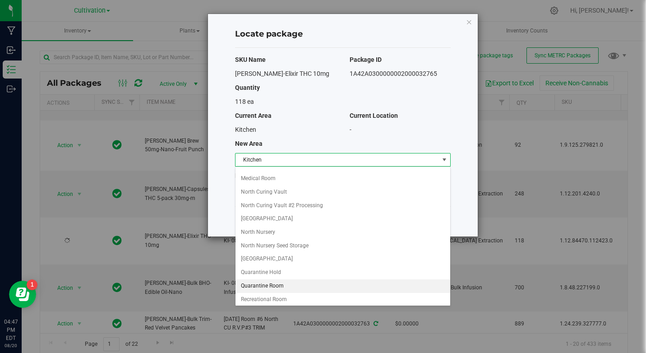
click at [274, 290] on li "Quarantine Room" at bounding box center [342, 286] width 215 height 14
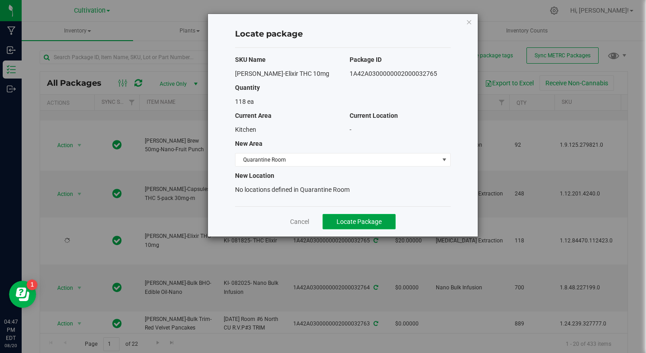
click at [357, 222] on span "Locate Package" at bounding box center [359, 221] width 45 height 7
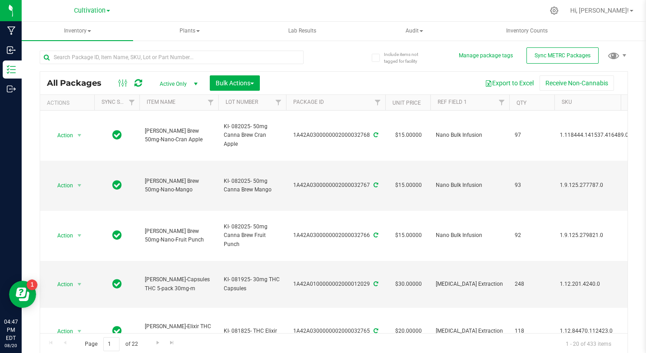
click at [629, 105] on div "Include items not tagged for facility Manage package tags Sync METRC Packages A…" at bounding box center [334, 177] width 624 height 275
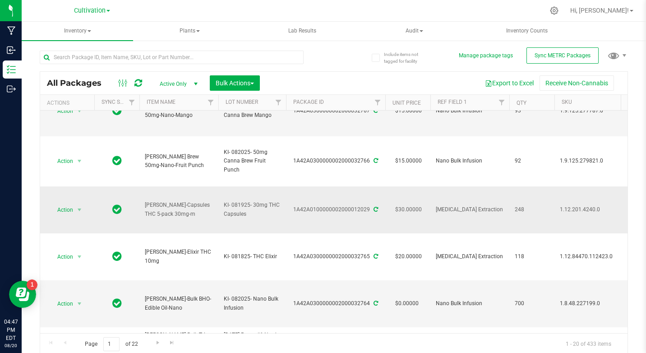
scroll to position [90, 0]
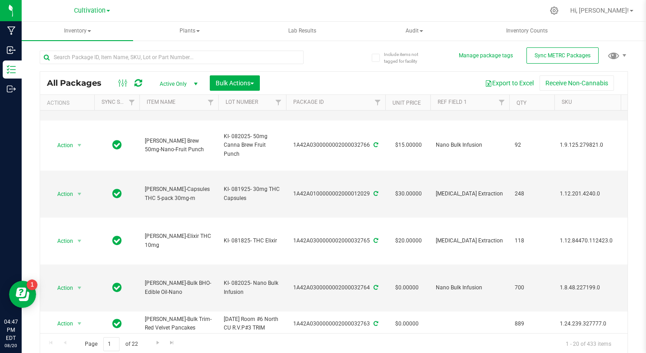
click at [624, 177] on div "Include items not tagged for facility Manage package tags Sync METRC Packages A…" at bounding box center [334, 177] width 624 height 275
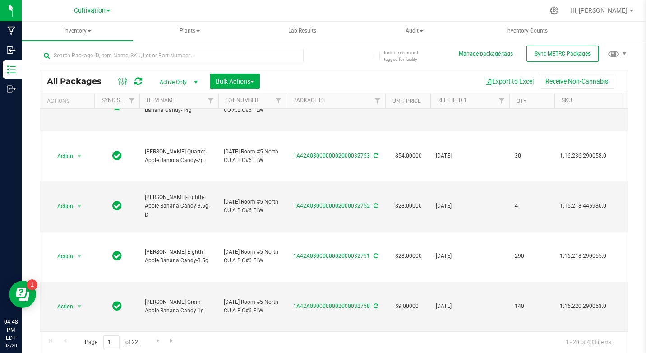
scroll to position [2, 0]
click at [158, 341] on span "Go to the next page" at bounding box center [157, 340] width 7 height 7
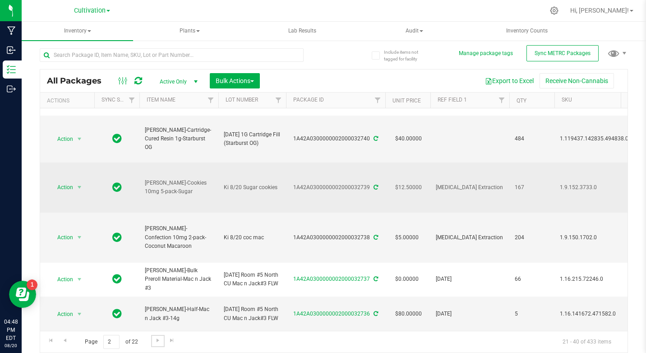
scroll to position [406, 0]
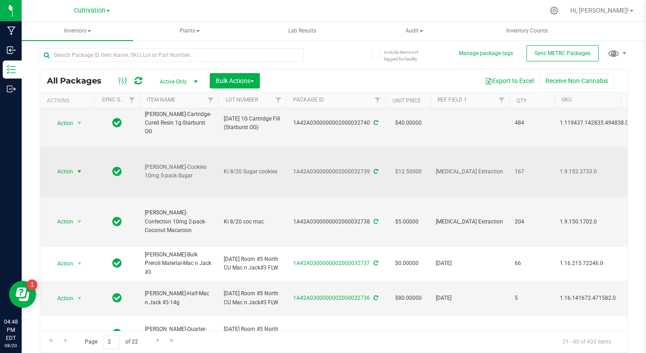
click at [69, 173] on span "Action" at bounding box center [61, 171] width 24 height 13
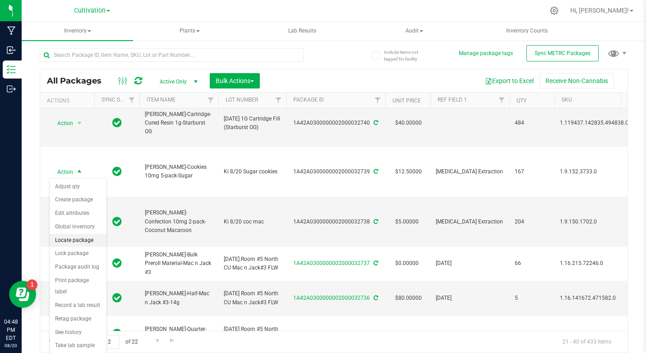
click at [80, 239] on li "Locate package" at bounding box center [78, 241] width 57 height 14
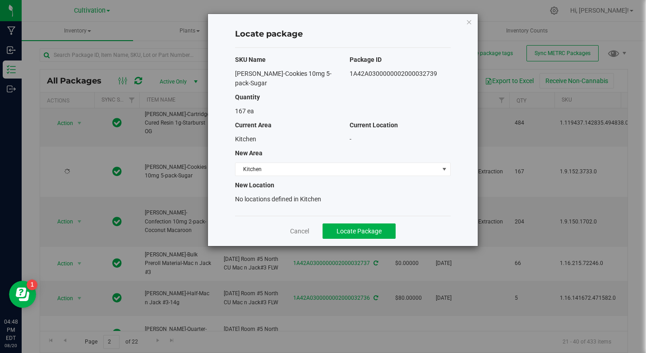
drag, startPoint x: 235, startPoint y: 71, endPoint x: 468, endPoint y: 69, distance: 233.2
click at [468, 69] on div "Locate package SKU Name Package ID [PERSON_NAME]-Cookies 10mg 5-pack-Sugar 1A42…" at bounding box center [343, 130] width 270 height 232
drag, startPoint x: 468, startPoint y: 69, endPoint x: 438, endPoint y: 75, distance: 30.0
copy div "[PERSON_NAME]-Cookies 10mg 5-pack-Sugar 1A42A0300000002000032739"
click at [261, 164] on span "Kitchen" at bounding box center [336, 169] width 203 height 13
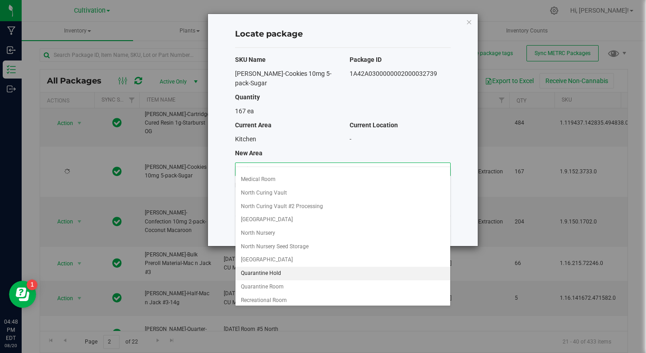
scroll to position [90, 0]
click at [267, 282] on li "Quarantine Room" at bounding box center [342, 286] width 215 height 14
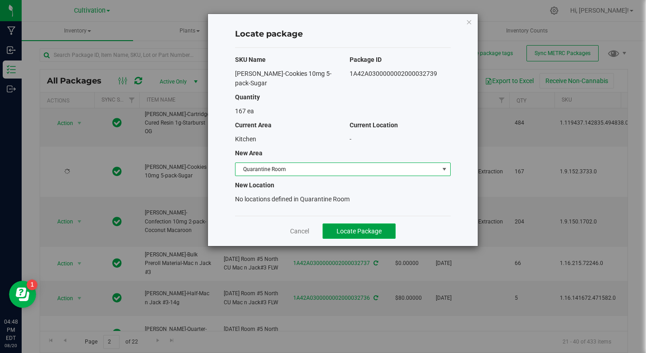
click at [341, 227] on span "Locate Package" at bounding box center [359, 230] width 45 height 7
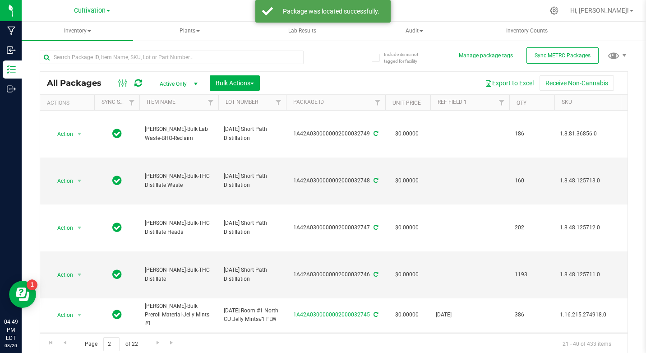
click at [631, 87] on div "Include items not tagged for facility Manage package tags Sync METRC Packages A…" at bounding box center [334, 177] width 624 height 275
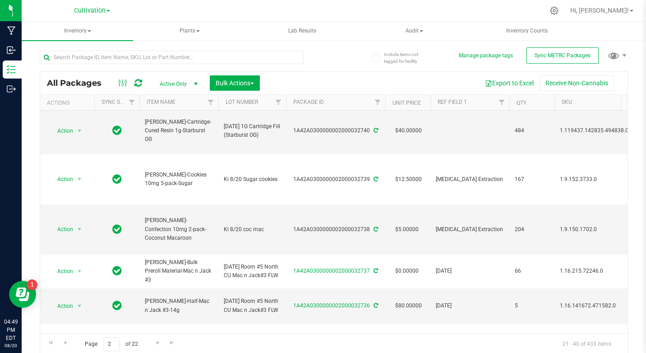
scroll to position [406, 0]
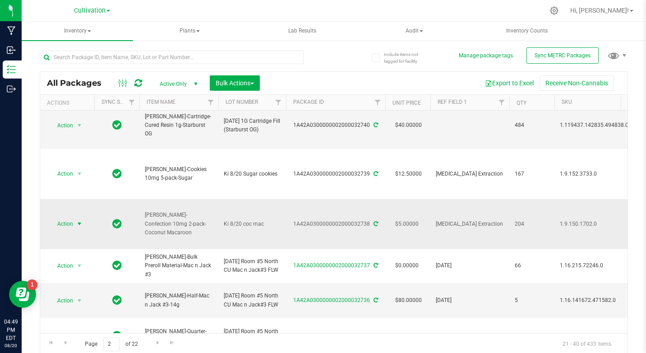
click at [73, 225] on span "Action" at bounding box center [61, 223] width 24 height 13
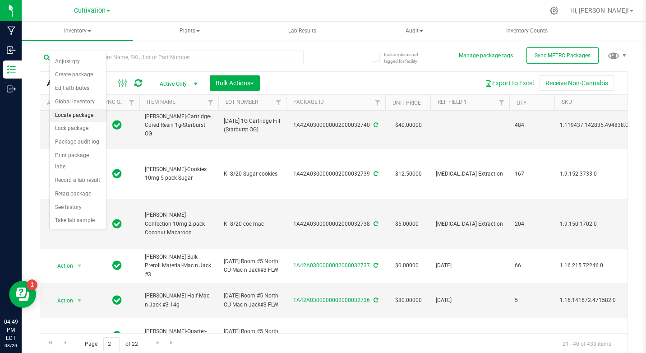
click at [86, 115] on li "Locate package" at bounding box center [78, 116] width 57 height 14
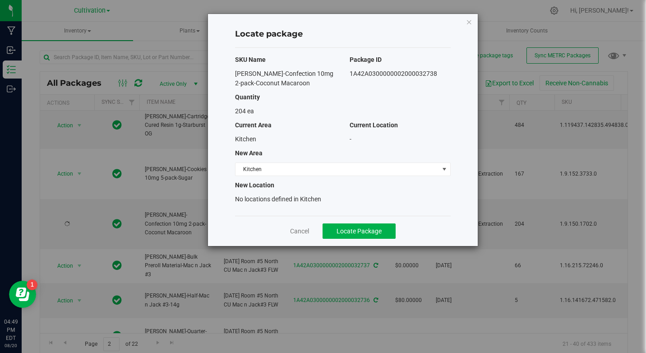
click at [234, 67] on div "Locate package SKU Name Package ID [PERSON_NAME]-Confection 10mg 2-pack-Coconut…" at bounding box center [343, 130] width 270 height 232
drag, startPoint x: 233, startPoint y: 74, endPoint x: 440, endPoint y: 76, distance: 207.1
click at [440, 76] on div "[PERSON_NAME]-Confection 10mg 2-pack-Coconut Macaroon 1A42A0300000002000032738" at bounding box center [342, 78] width 229 height 19
drag, startPoint x: 440, startPoint y: 76, endPoint x: 429, endPoint y: 76, distance: 10.8
copy div "[PERSON_NAME]-Confection 10mg 2-pack-Coconut Macaroon 1A42A0300000002000032738"
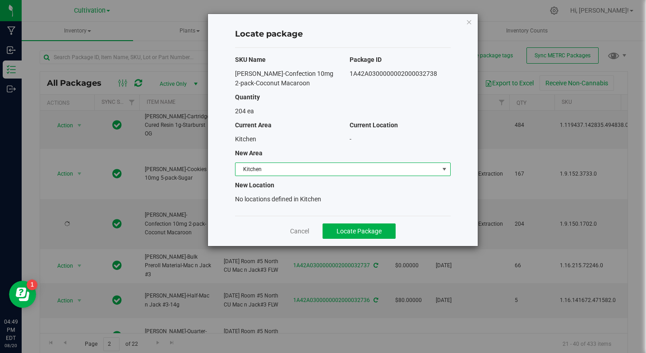
click at [282, 168] on span "Kitchen" at bounding box center [336, 169] width 203 height 13
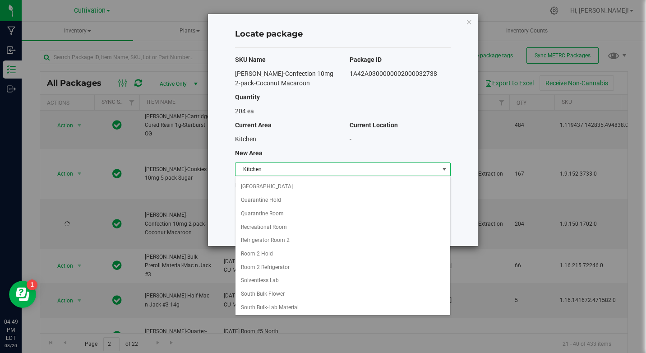
scroll to position [127, 0]
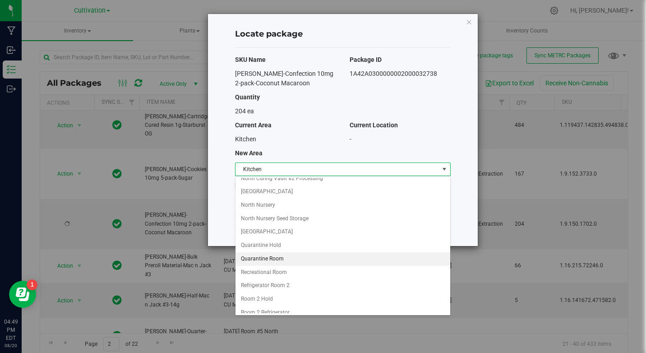
click at [263, 260] on li "Quarantine Room" at bounding box center [342, 259] width 215 height 14
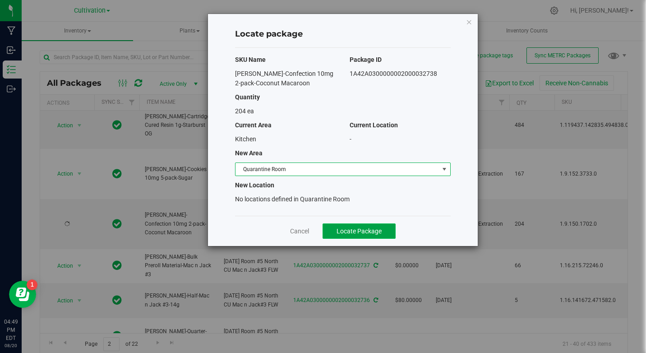
click at [378, 229] on span "Locate Package" at bounding box center [359, 230] width 45 height 7
